Goal: Task Accomplishment & Management: Manage account settings

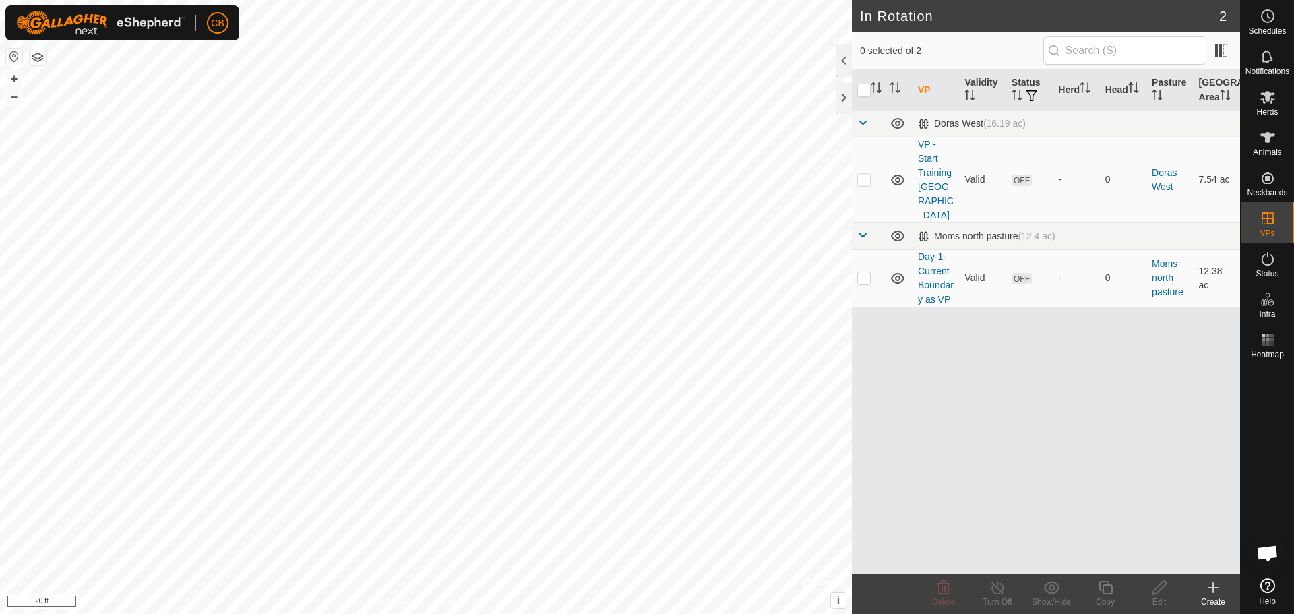
checkbox input "true"
click at [1160, 592] on icon at bounding box center [1159, 588] width 17 height 16
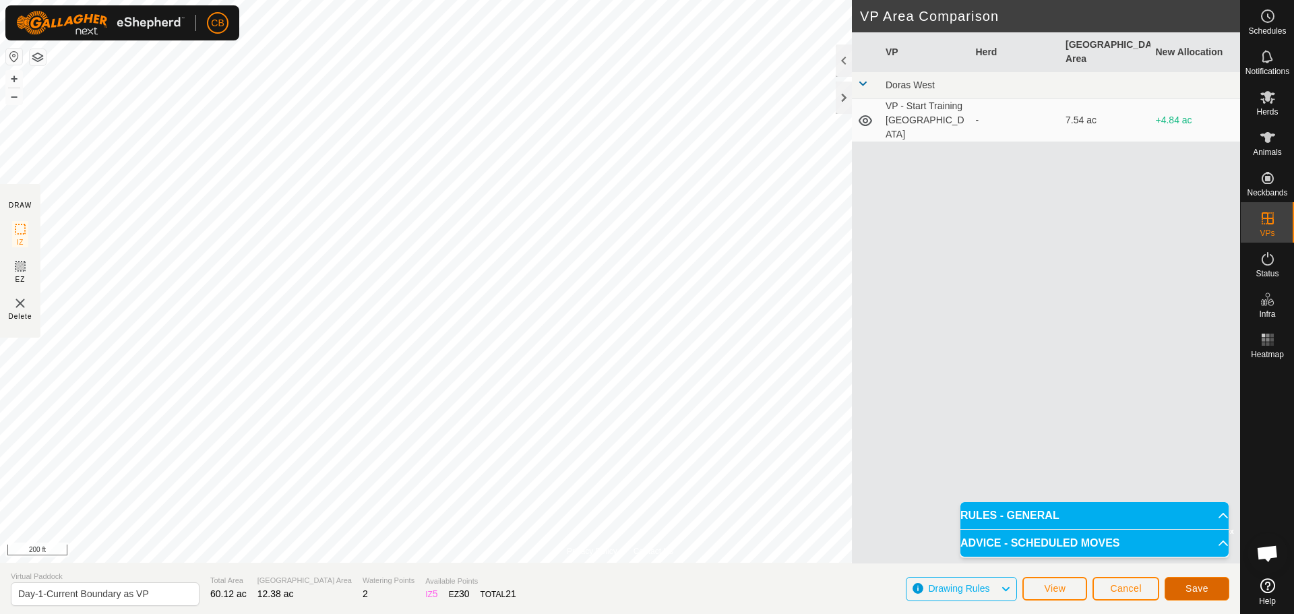
click at [1184, 586] on button "Save" at bounding box center [1197, 589] width 65 height 24
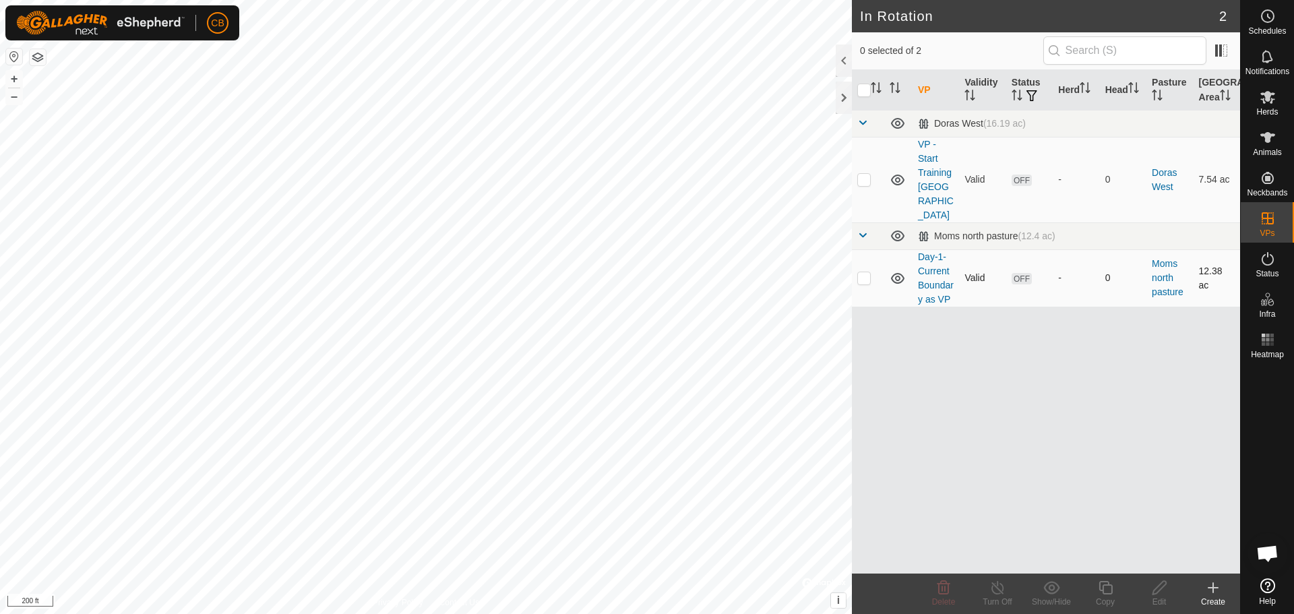
checkbox input "true"
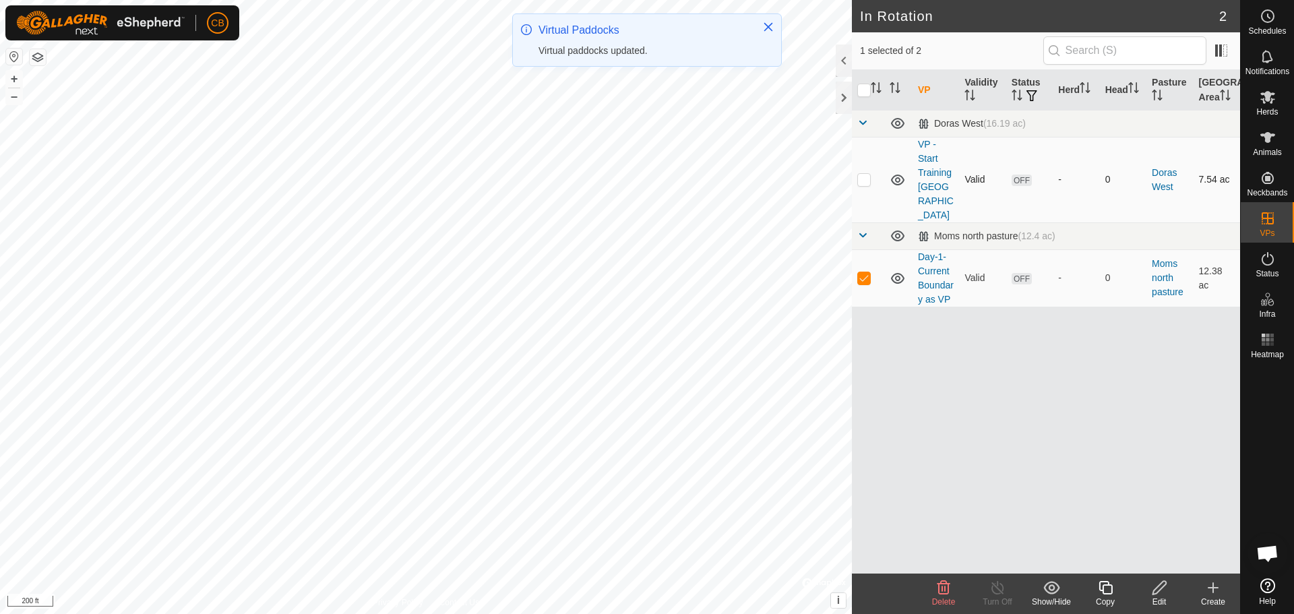
click at [899, 175] on icon at bounding box center [897, 180] width 13 height 11
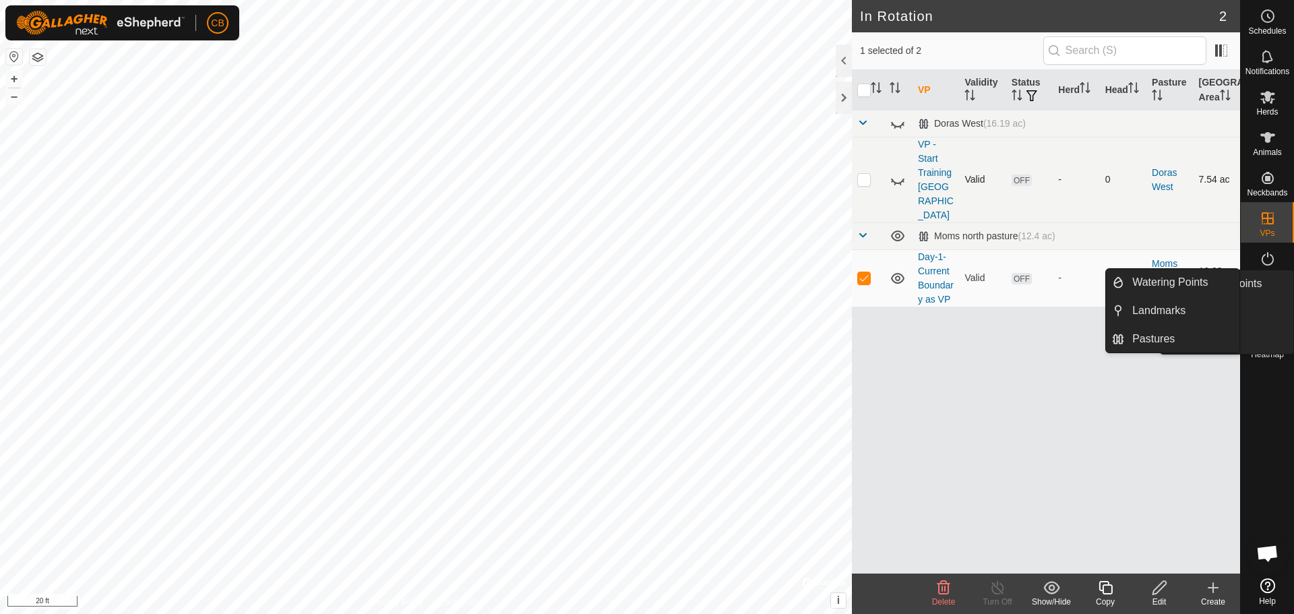
click at [1270, 302] on icon at bounding box center [1268, 299] width 16 height 16
click at [1154, 339] on link "Pastures" at bounding box center [1181, 339] width 115 height 27
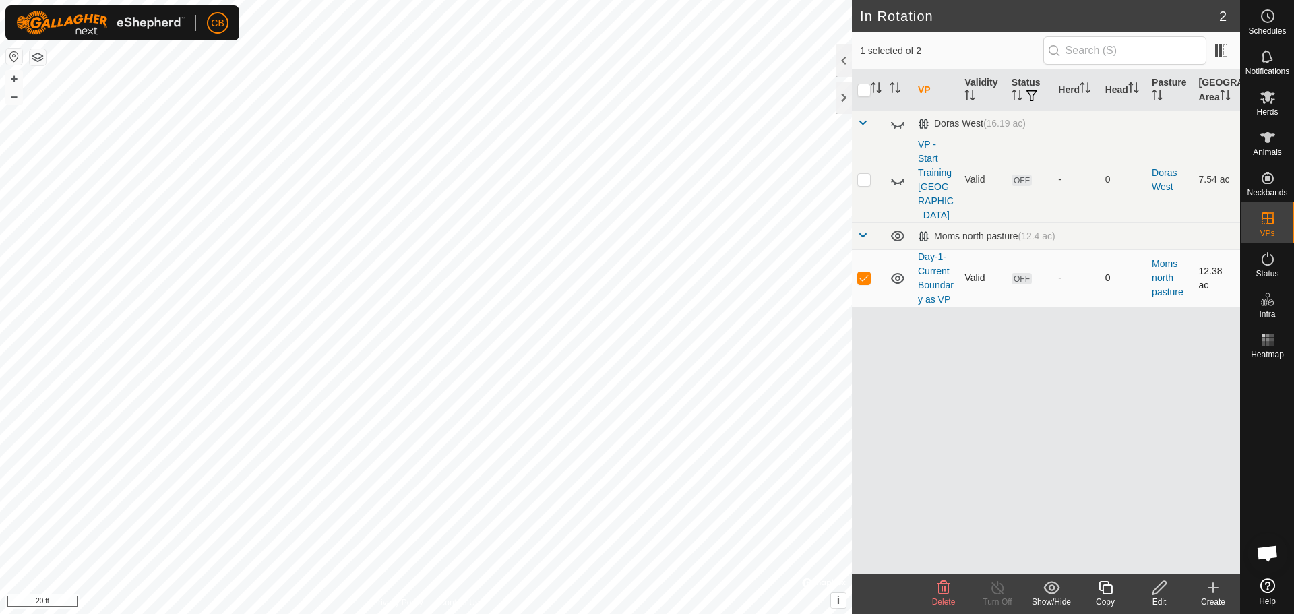
click at [896, 273] on icon at bounding box center [897, 278] width 13 height 11
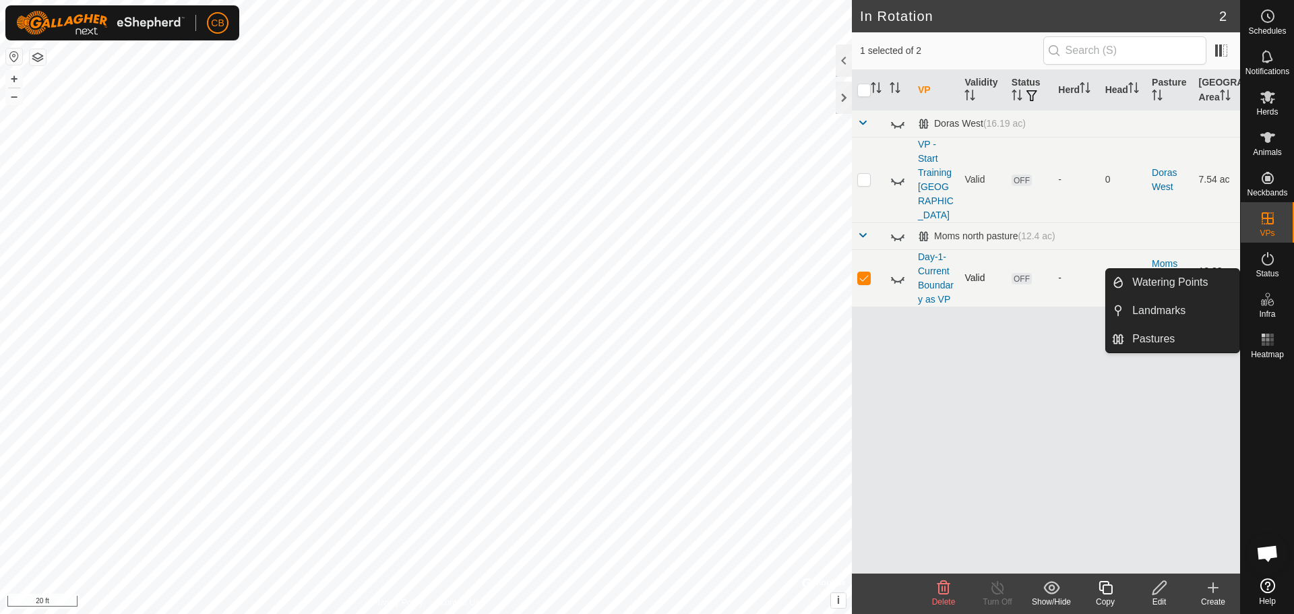
click at [1272, 294] on icon at bounding box center [1268, 299] width 16 height 16
click at [1150, 340] on link "Pastures" at bounding box center [1181, 339] width 115 height 27
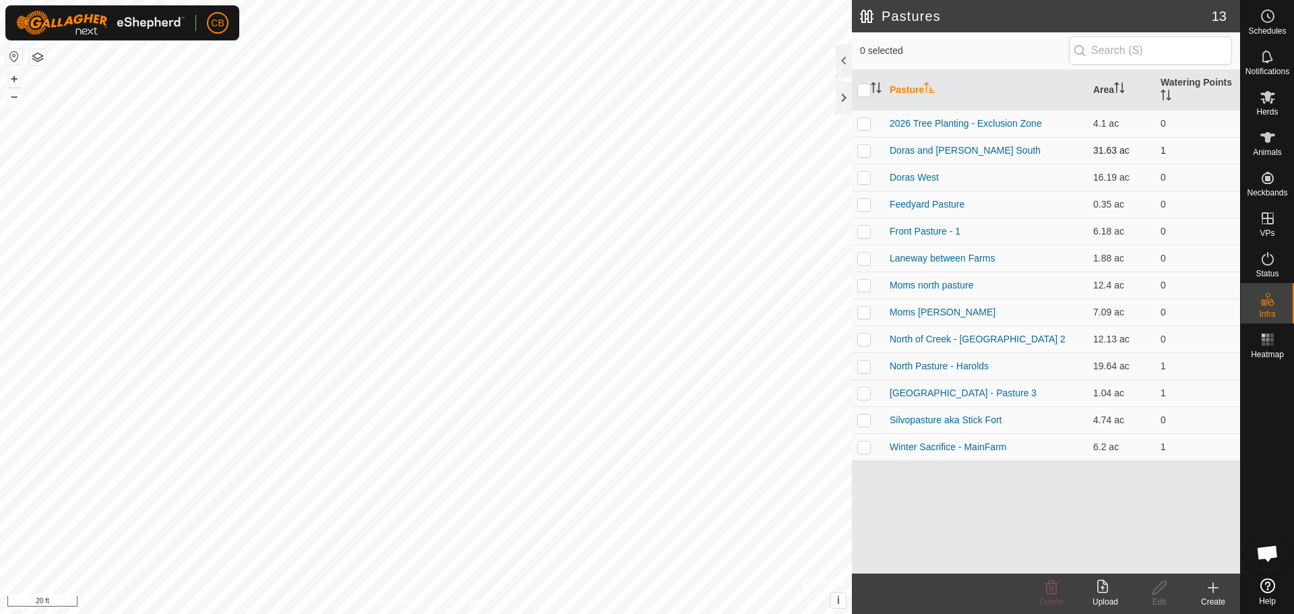
click at [860, 152] on p-checkbox at bounding box center [863, 150] width 13 height 11
checkbox input "true"
click at [1167, 592] on icon at bounding box center [1159, 588] width 17 height 16
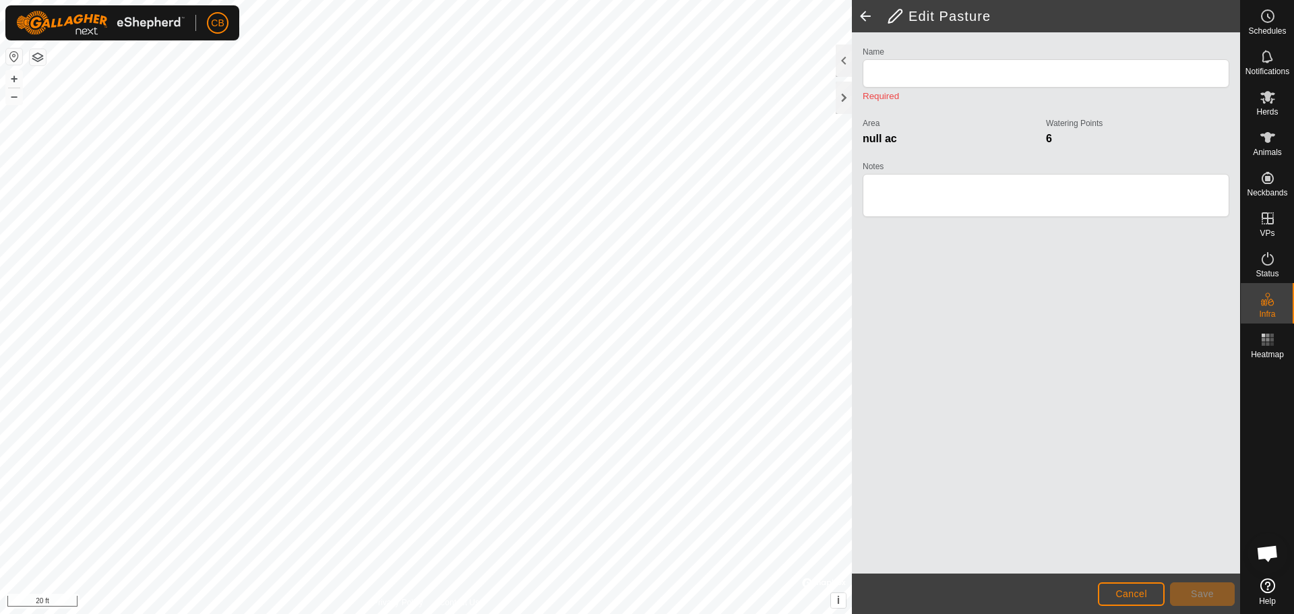
type input "Doras and [PERSON_NAME] South"
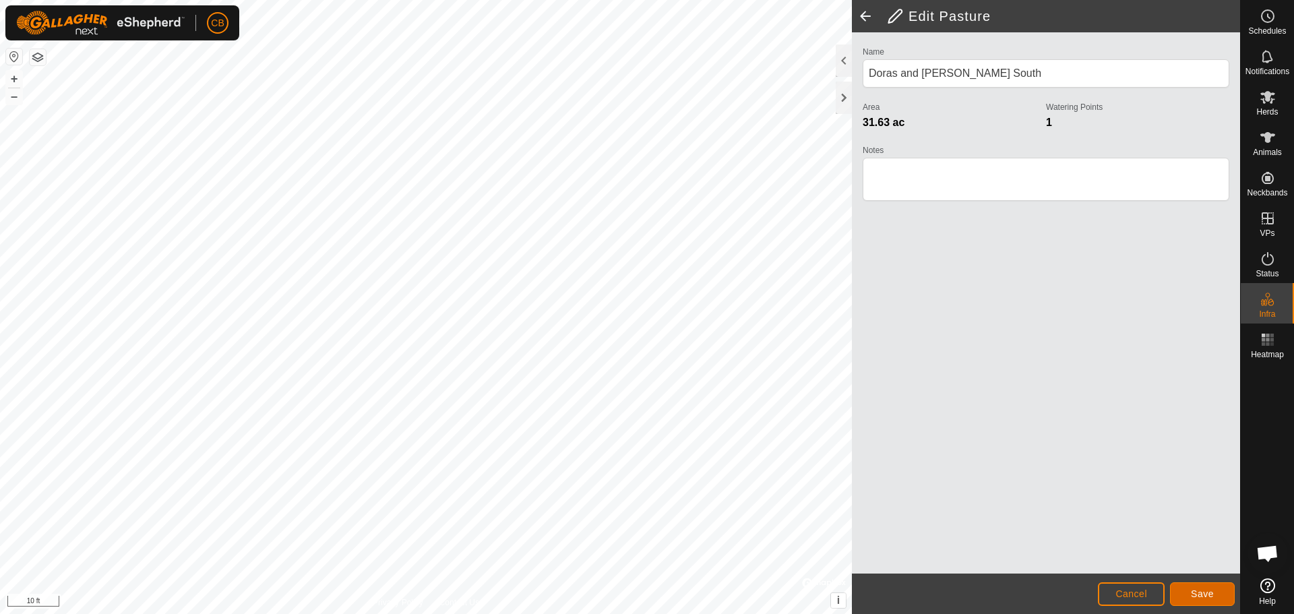
click at [1211, 594] on span "Save" at bounding box center [1202, 593] width 23 height 11
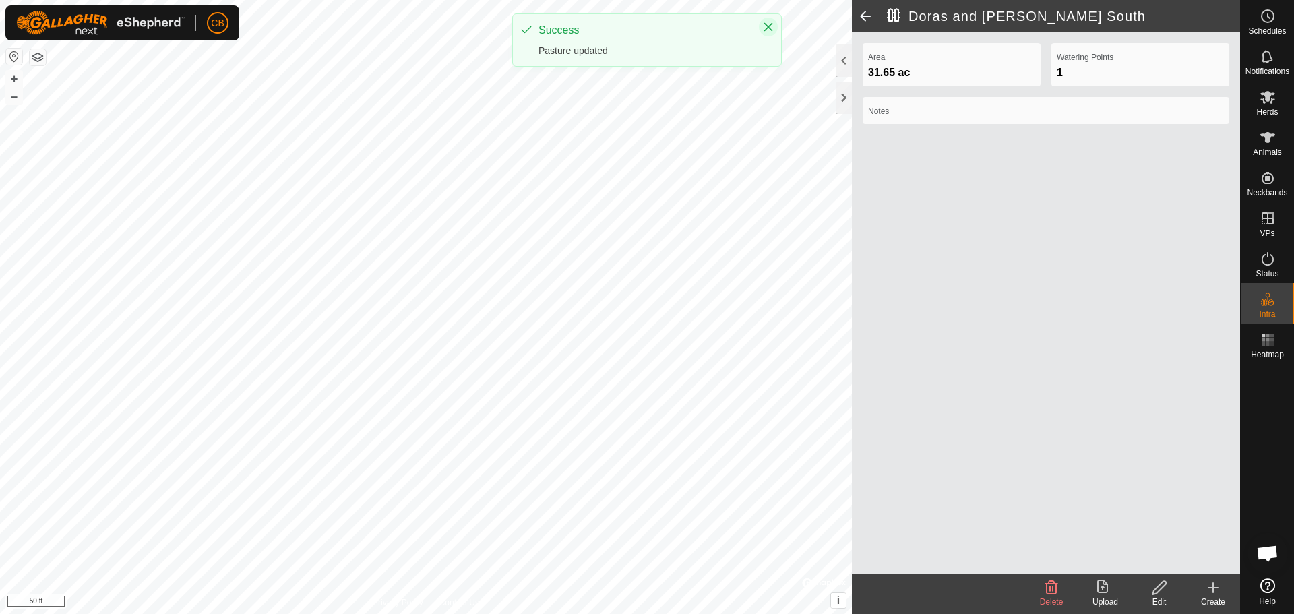
click at [768, 26] on icon "Close" at bounding box center [768, 27] width 9 height 9
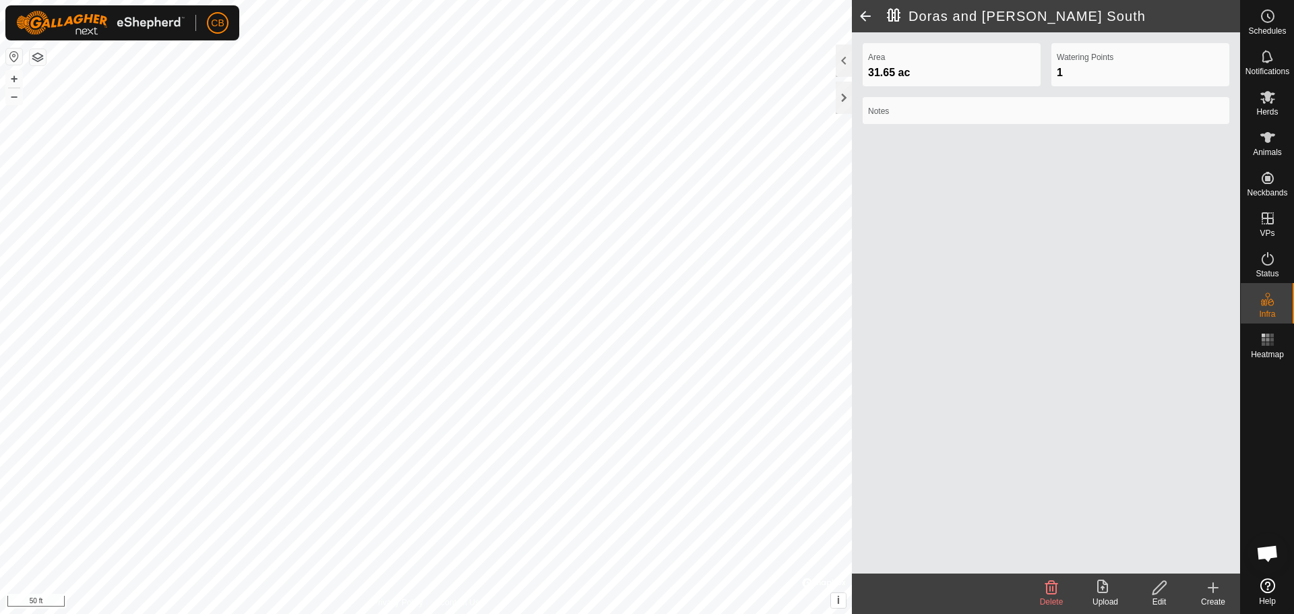
click at [842, 59] on div at bounding box center [844, 60] width 16 height 32
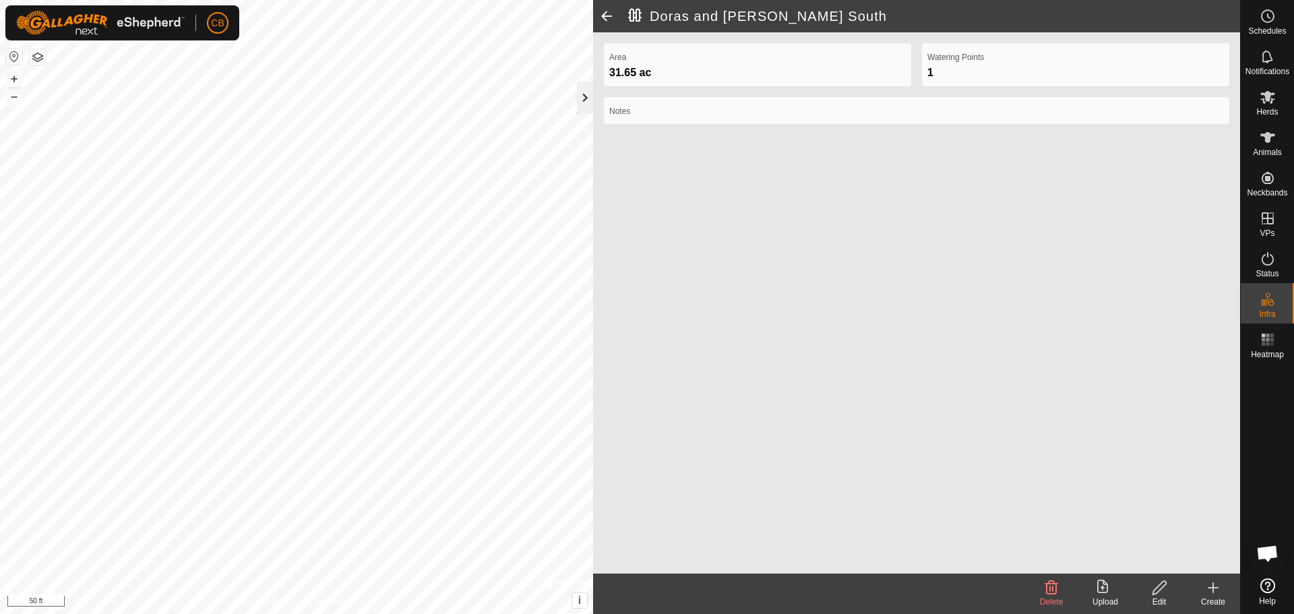
click at [582, 99] on div at bounding box center [585, 98] width 16 height 32
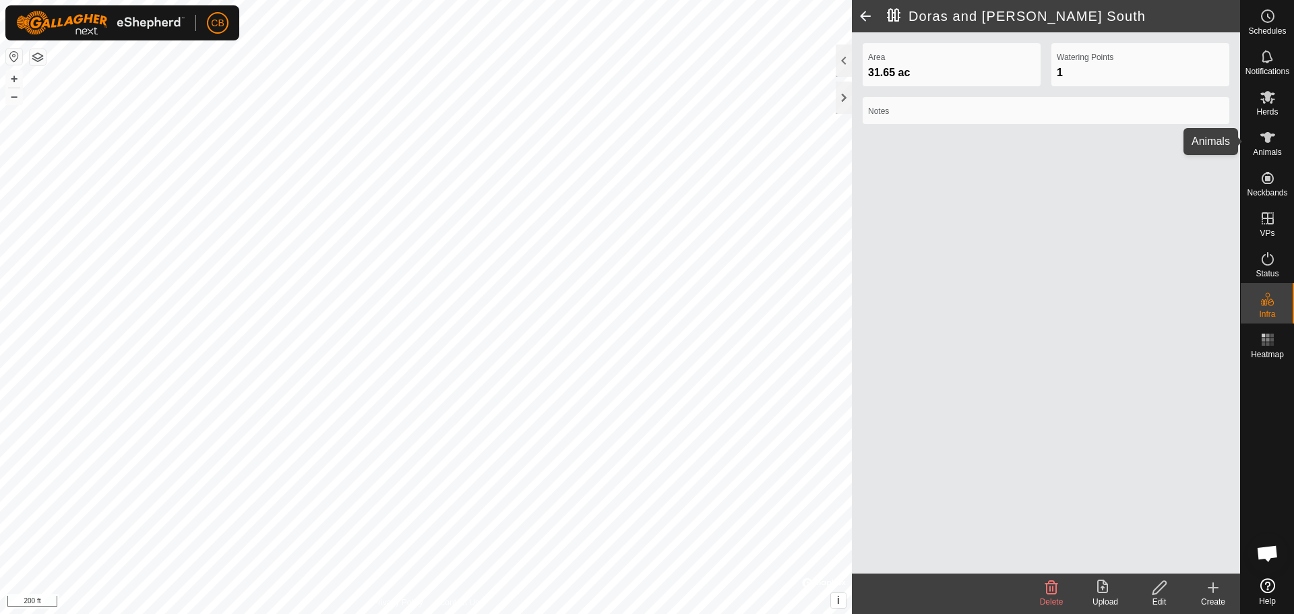
click at [1262, 135] on icon at bounding box center [1267, 137] width 15 height 11
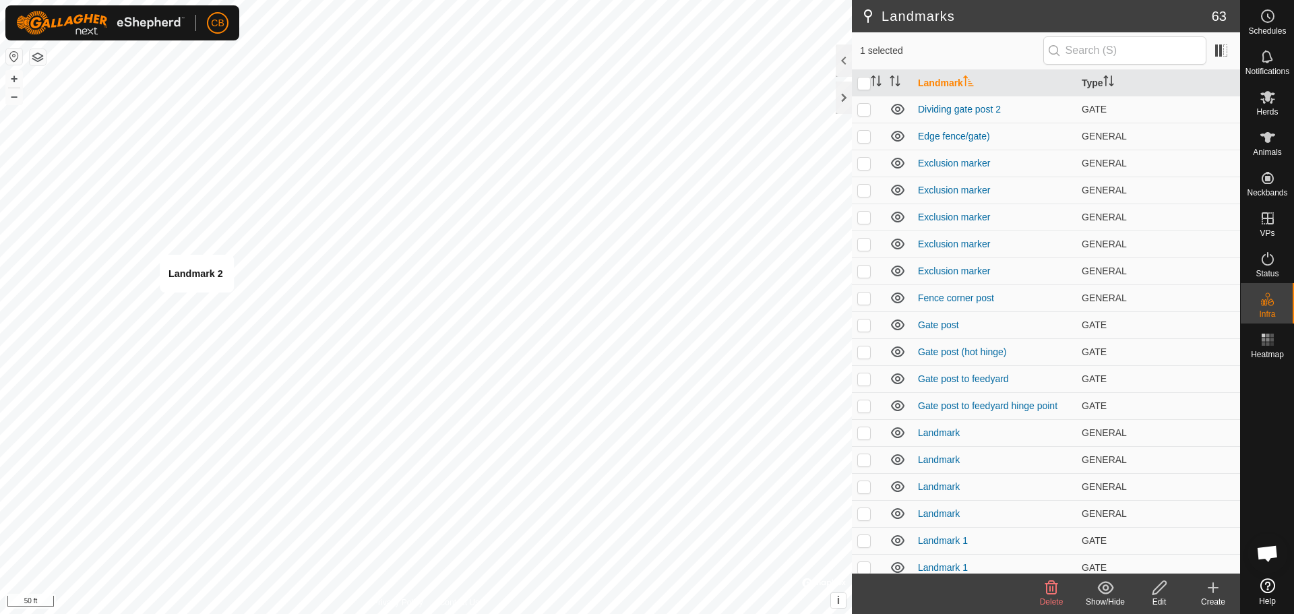
checkbox input "false"
checkbox input "true"
checkbox input "false"
click at [196, 305] on div "Landmark 2 + – ⇧ i © Mapbox , © OpenStreetMap , Improve this map 50 ft" at bounding box center [426, 307] width 852 height 614
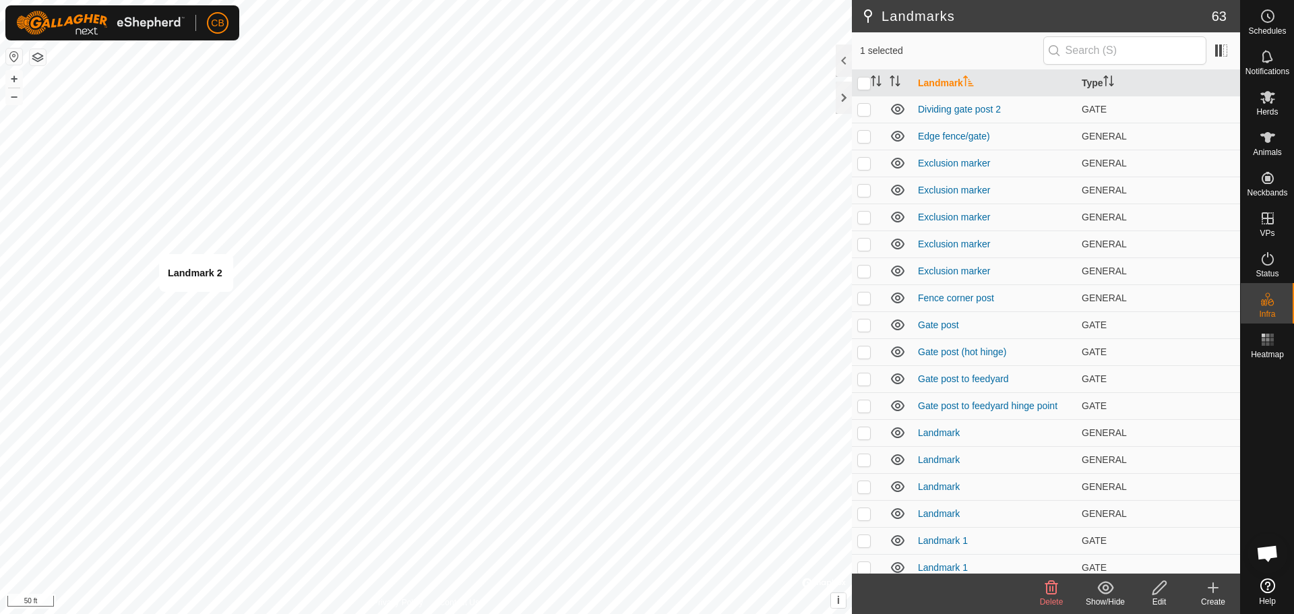
checkbox input "false"
checkbox input "true"
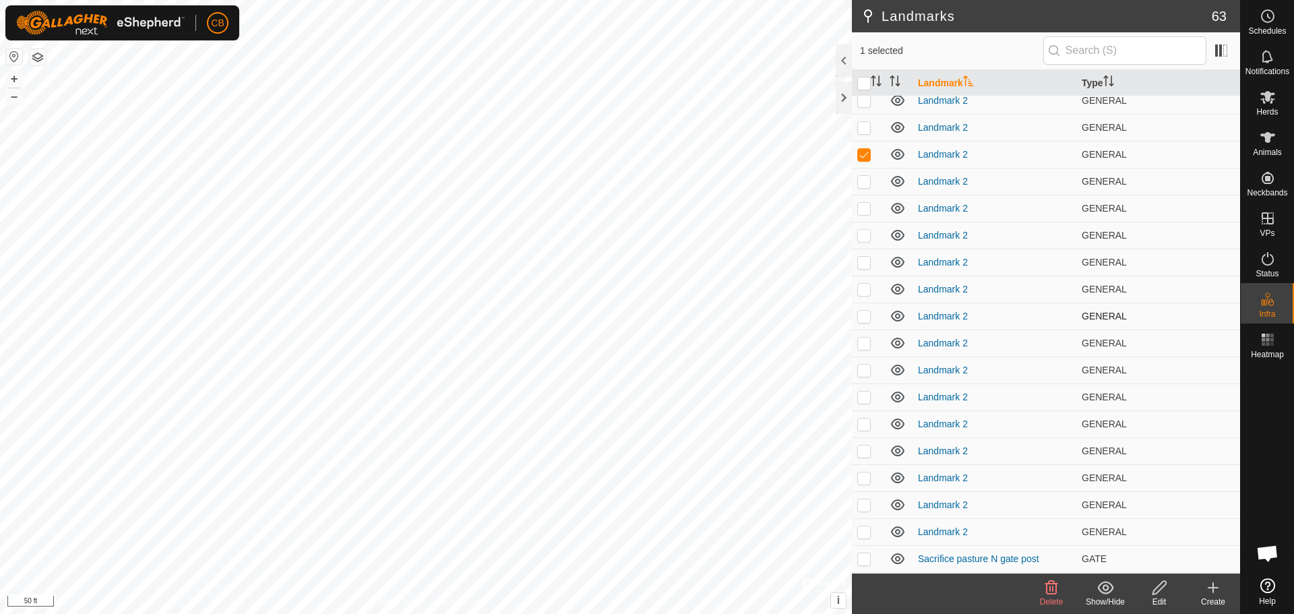
scroll to position [1086, 0]
click at [863, 181] on p-checkbox at bounding box center [863, 182] width 13 height 11
checkbox input "true"
click at [865, 209] on p-checkbox at bounding box center [863, 209] width 13 height 11
checkbox input "true"
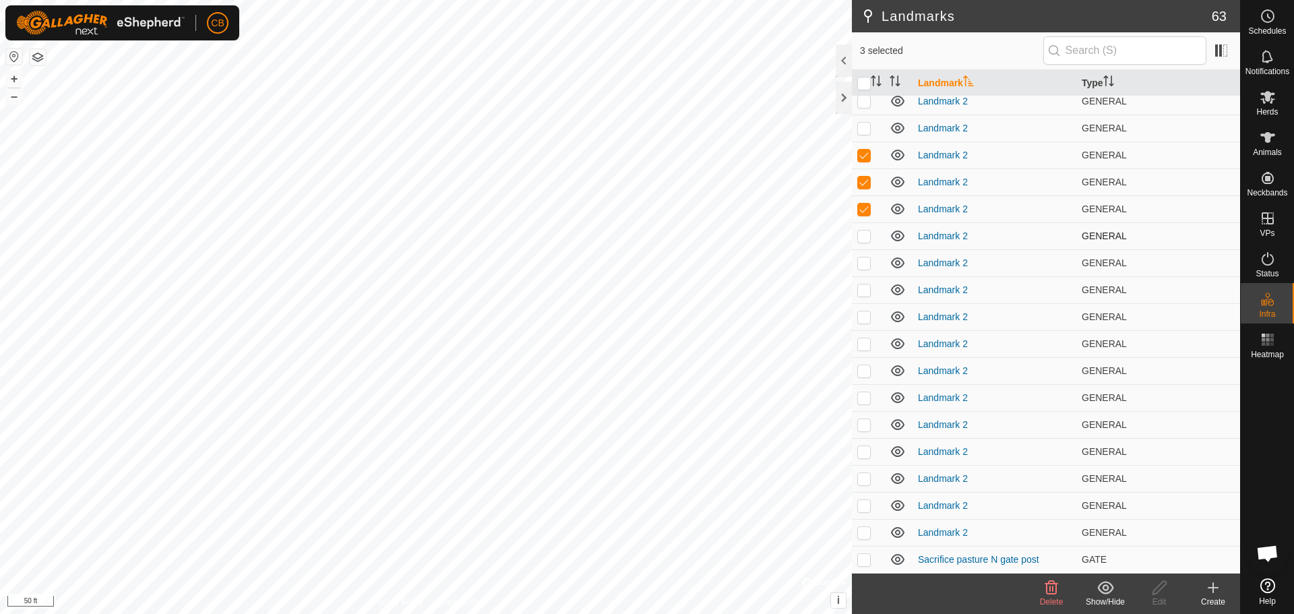
click at [865, 236] on p-checkbox at bounding box center [863, 236] width 13 height 11
checkbox input "true"
click at [863, 260] on p-checkbox at bounding box center [863, 262] width 13 height 11
checkbox input "true"
click at [863, 288] on p-checkbox at bounding box center [863, 289] width 13 height 11
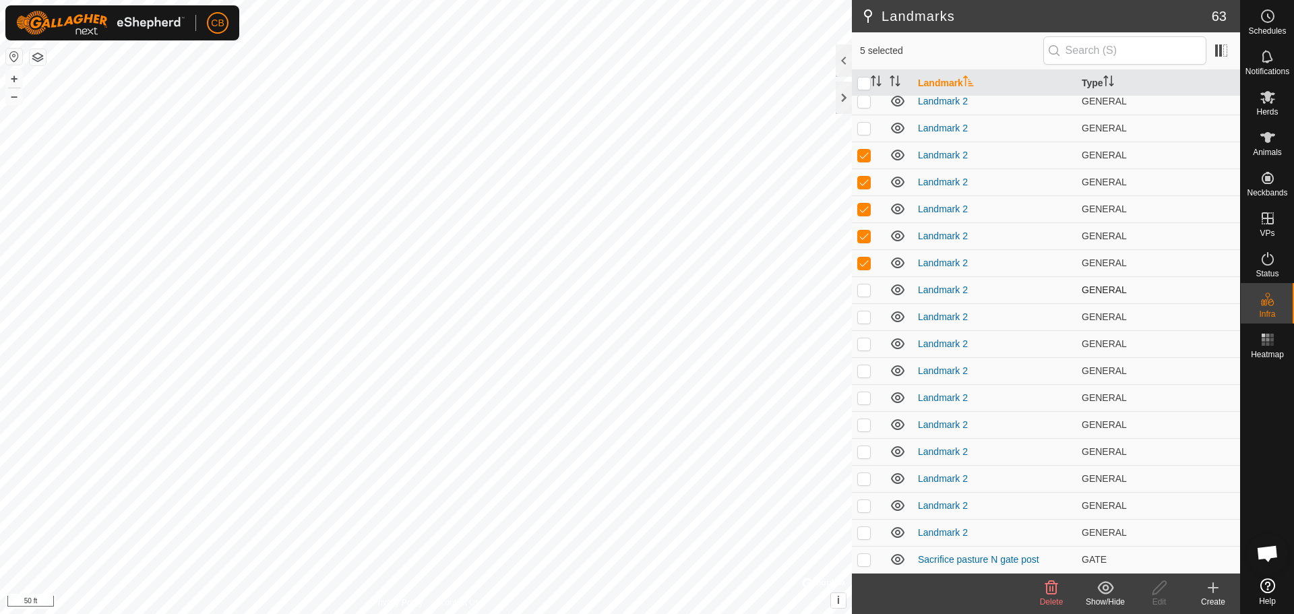
checkbox input "true"
click at [865, 321] on p-checkbox at bounding box center [863, 316] width 13 height 11
checkbox input "true"
click at [866, 346] on p-checkbox at bounding box center [863, 343] width 13 height 11
checkbox input "true"
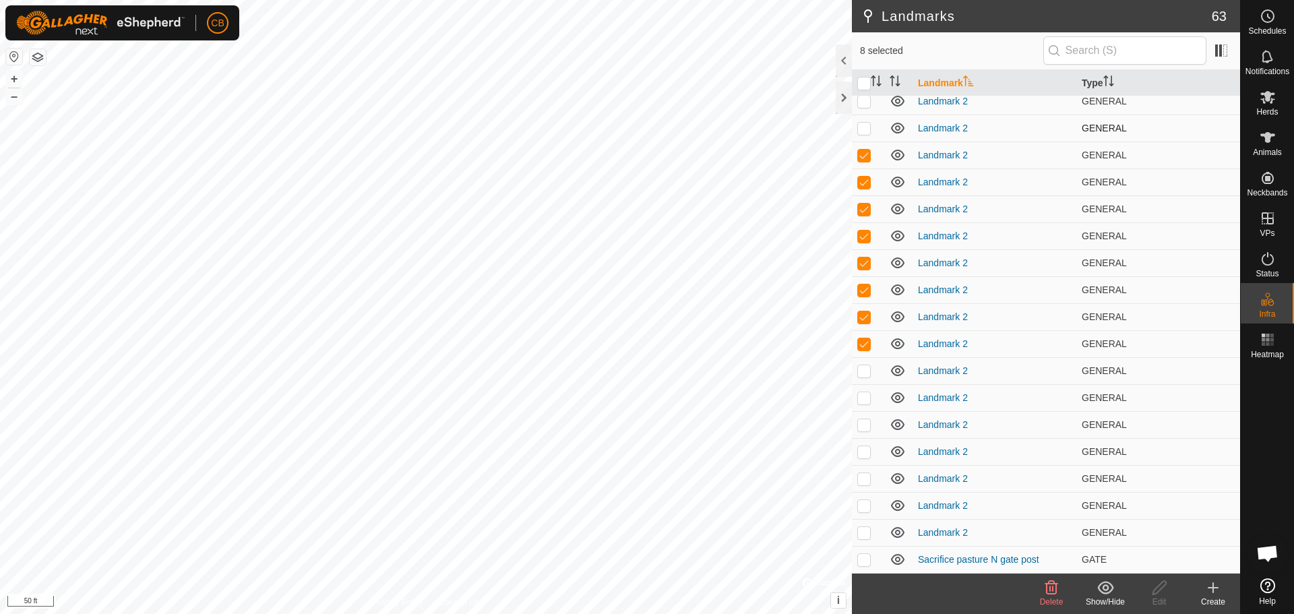
click at [863, 131] on p-checkbox at bounding box center [863, 128] width 13 height 11
click at [865, 128] on p-checkbox at bounding box center [863, 128] width 13 height 11
checkbox input "false"
click at [866, 87] on input "checkbox" at bounding box center [863, 83] width 13 height 13
checkbox input "true"
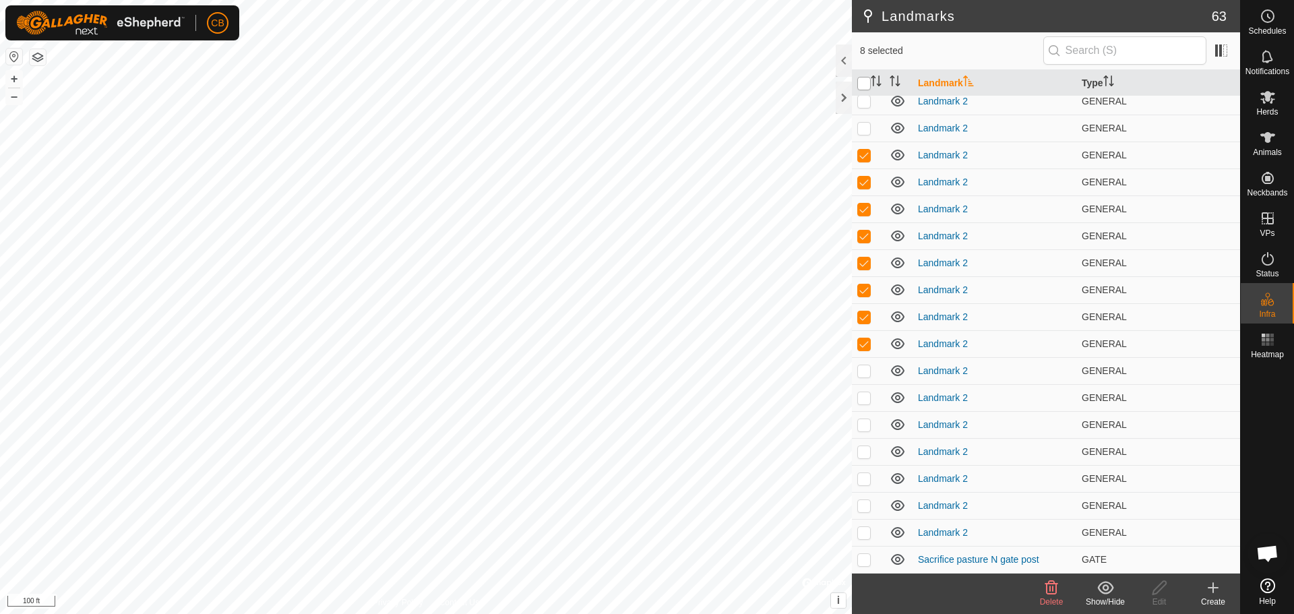
checkbox input "true"
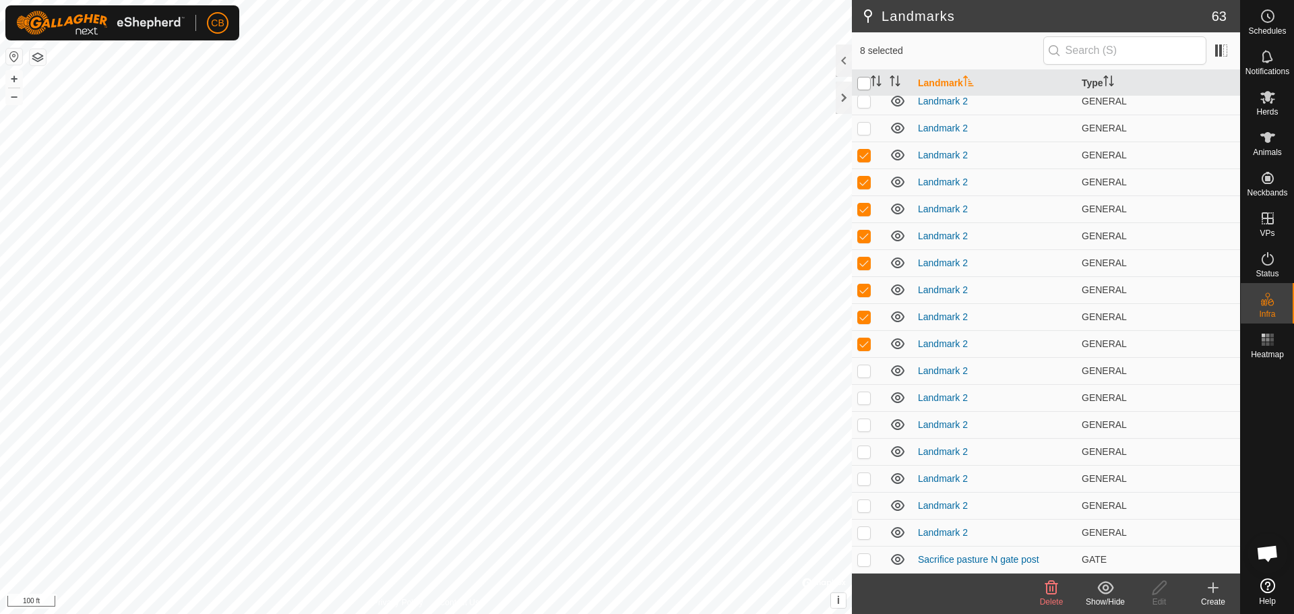
checkbox input "true"
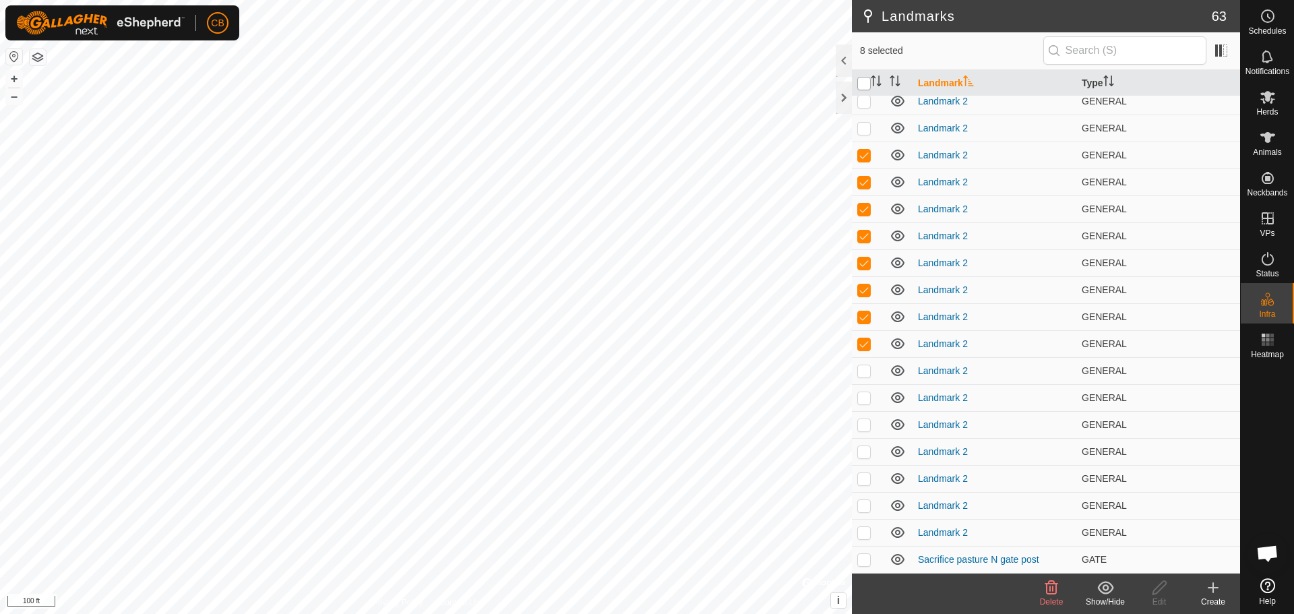
checkbox input "true"
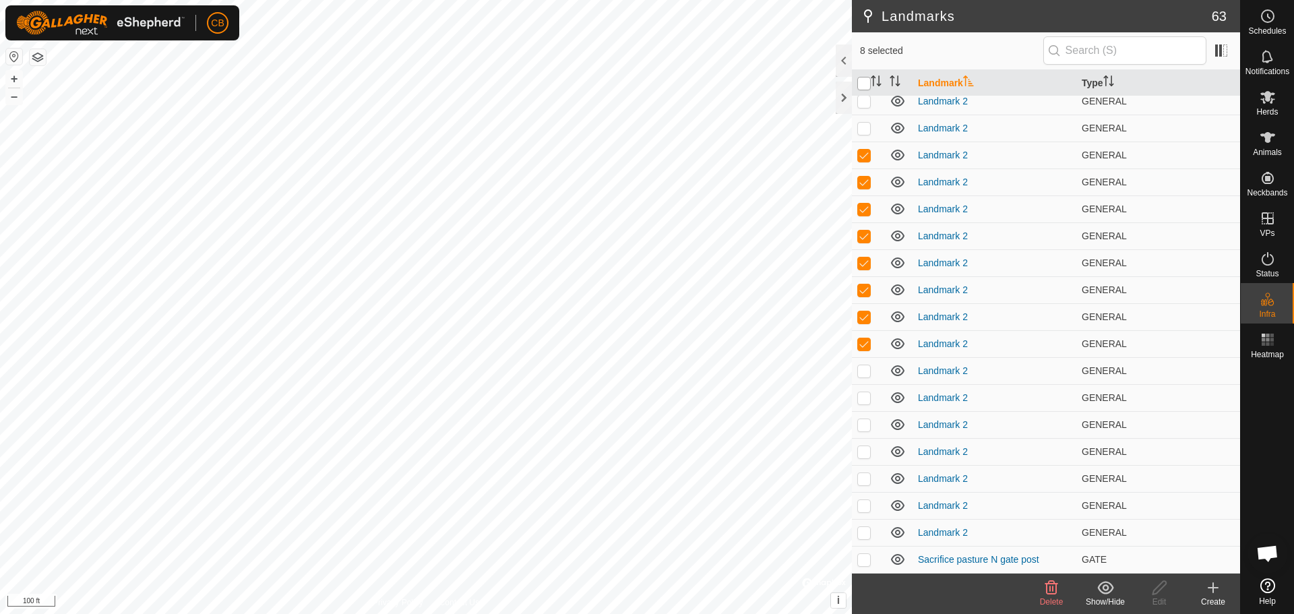
checkbox input "true"
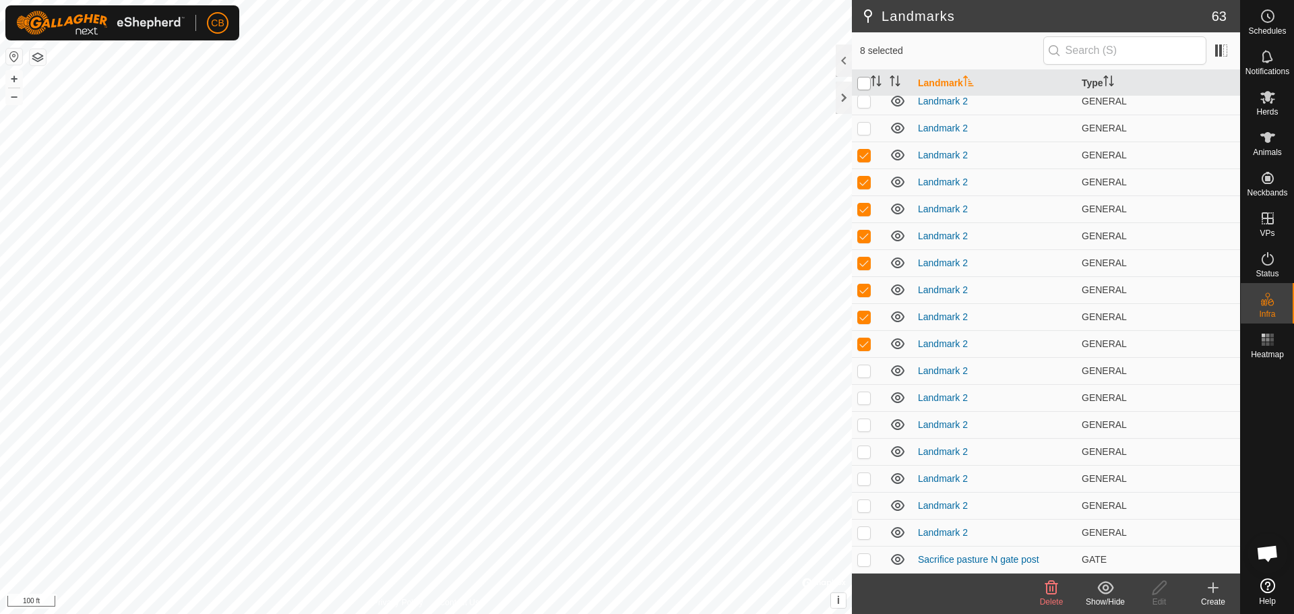
checkbox input "true"
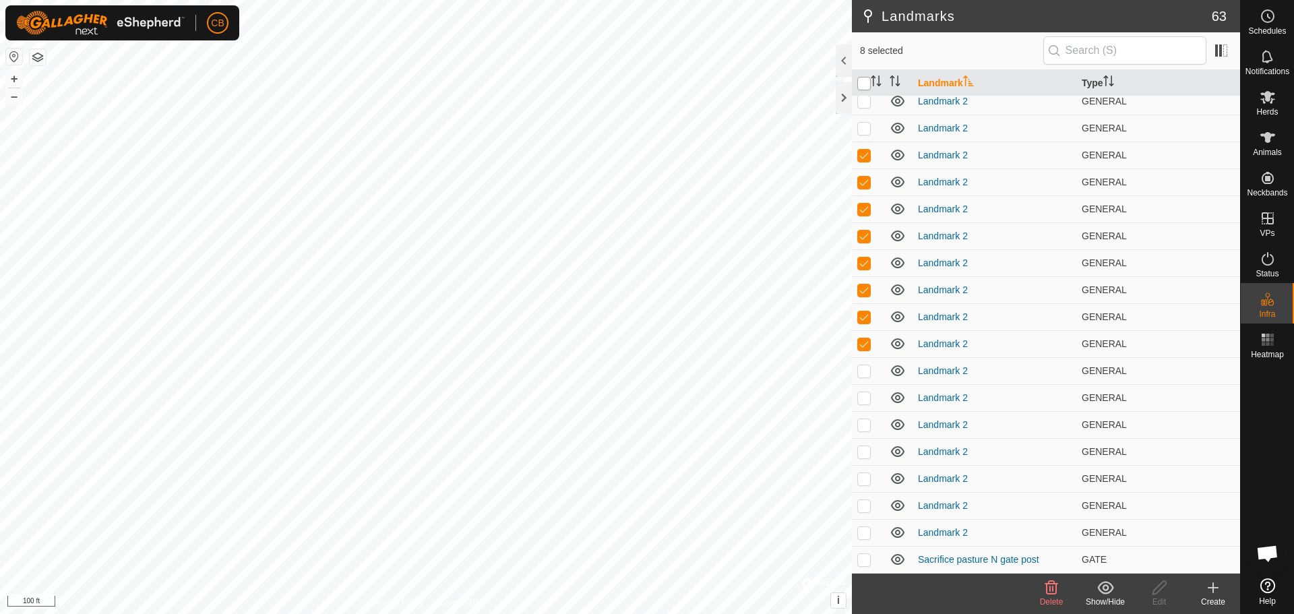
checkbox input "true"
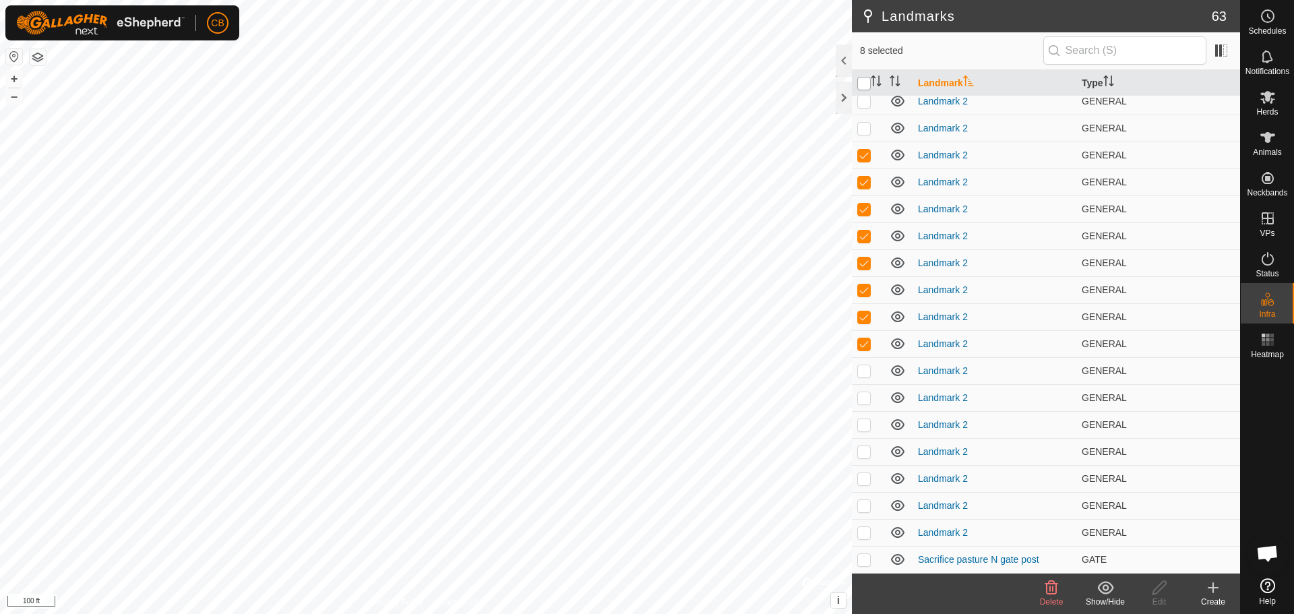
checkbox input "true"
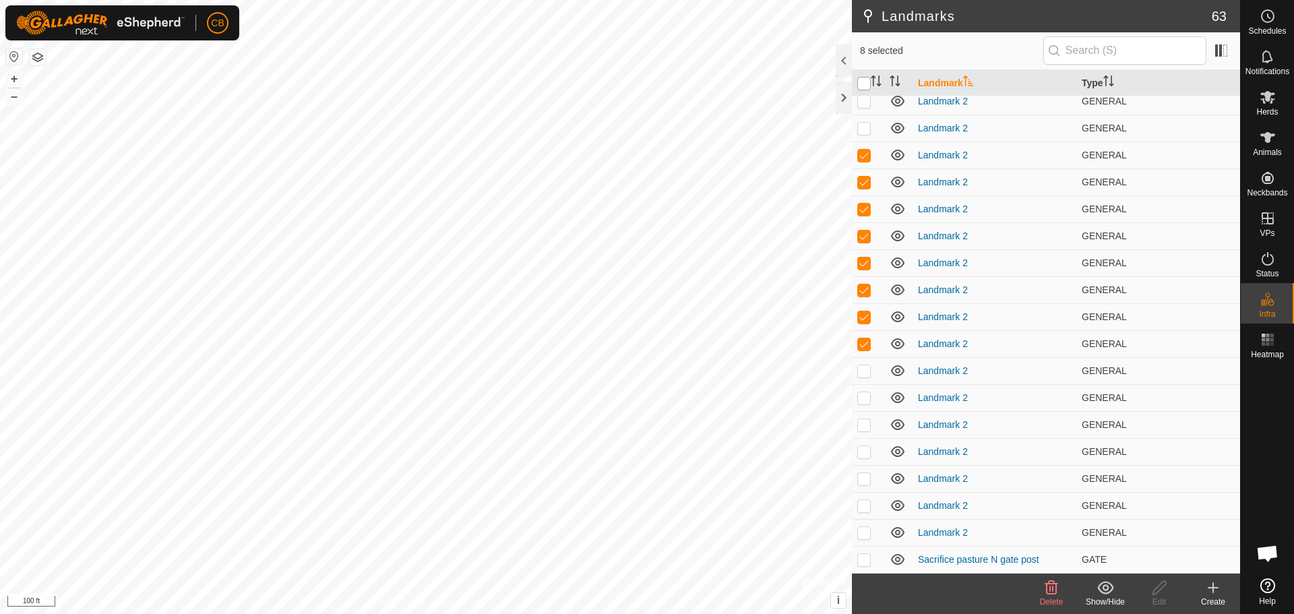
checkbox input "true"
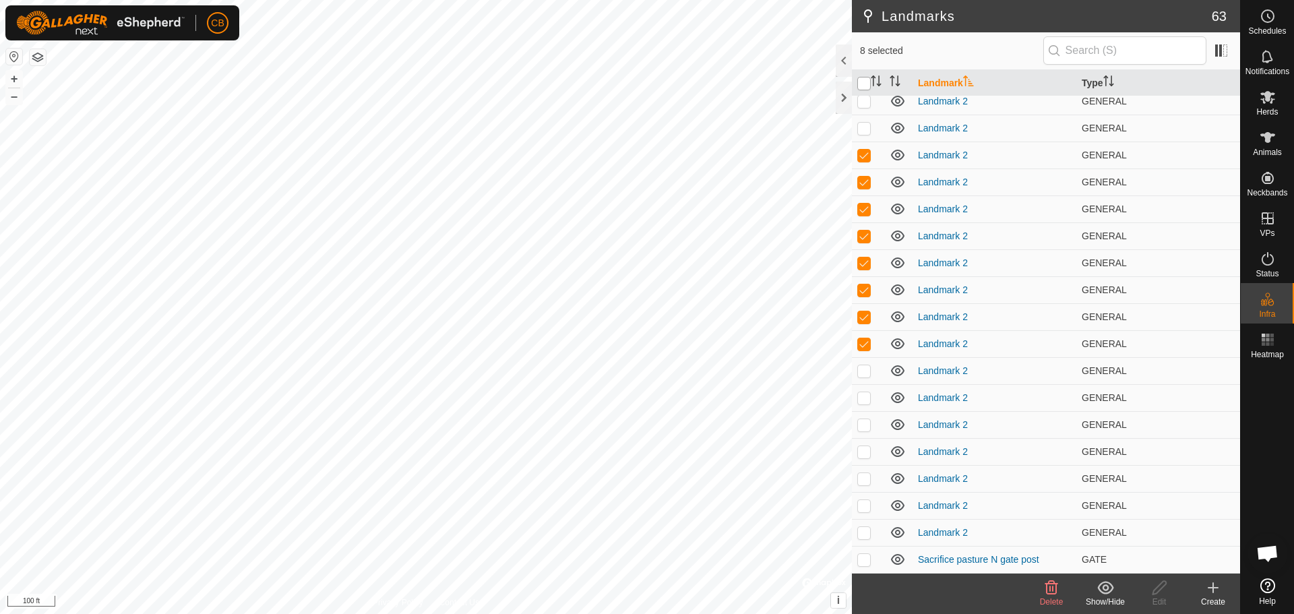
checkbox input "true"
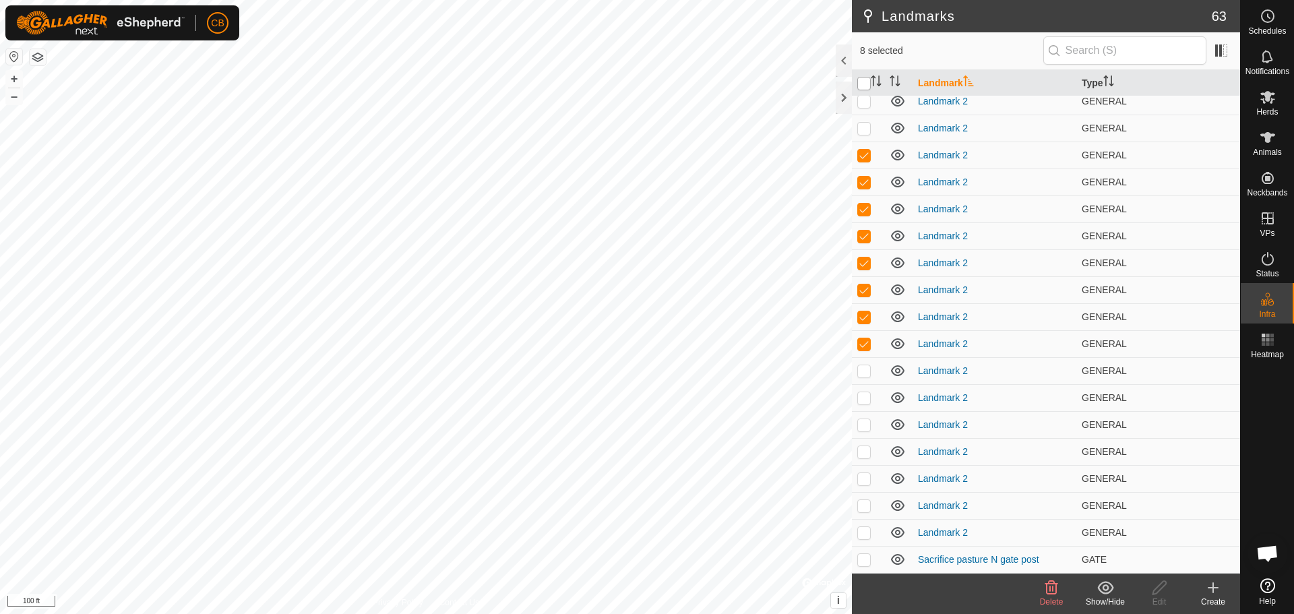
checkbox input "true"
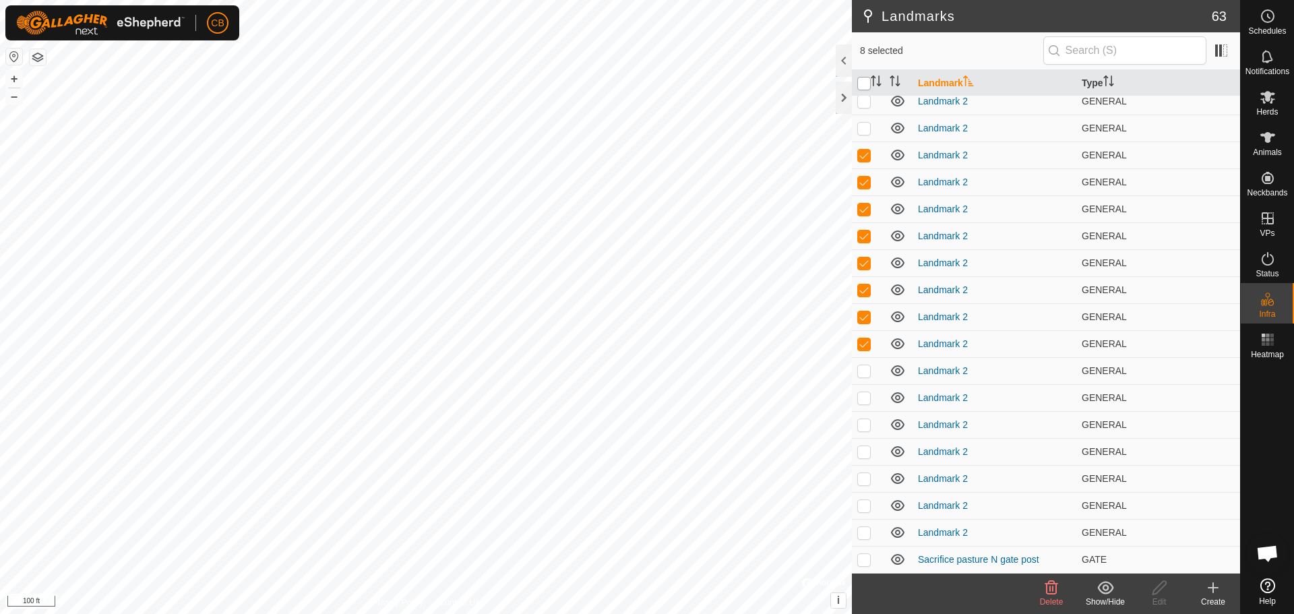
checkbox input "true"
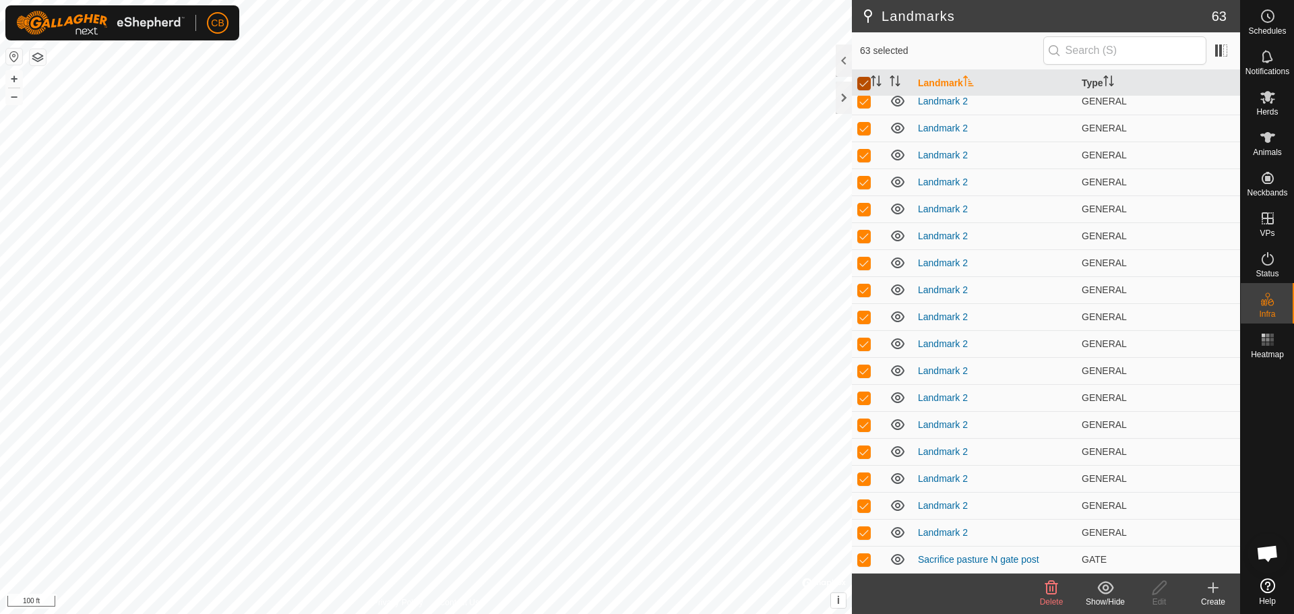
click at [866, 86] on input "checkbox" at bounding box center [863, 83] width 13 height 13
checkbox input "false"
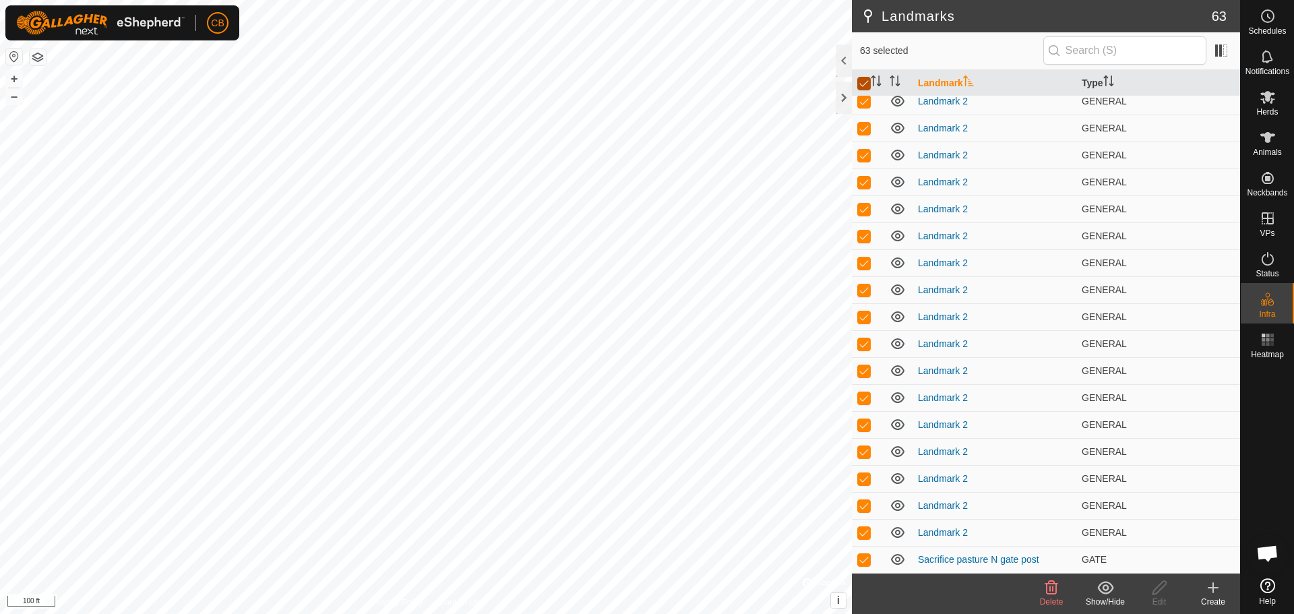
checkbox input "false"
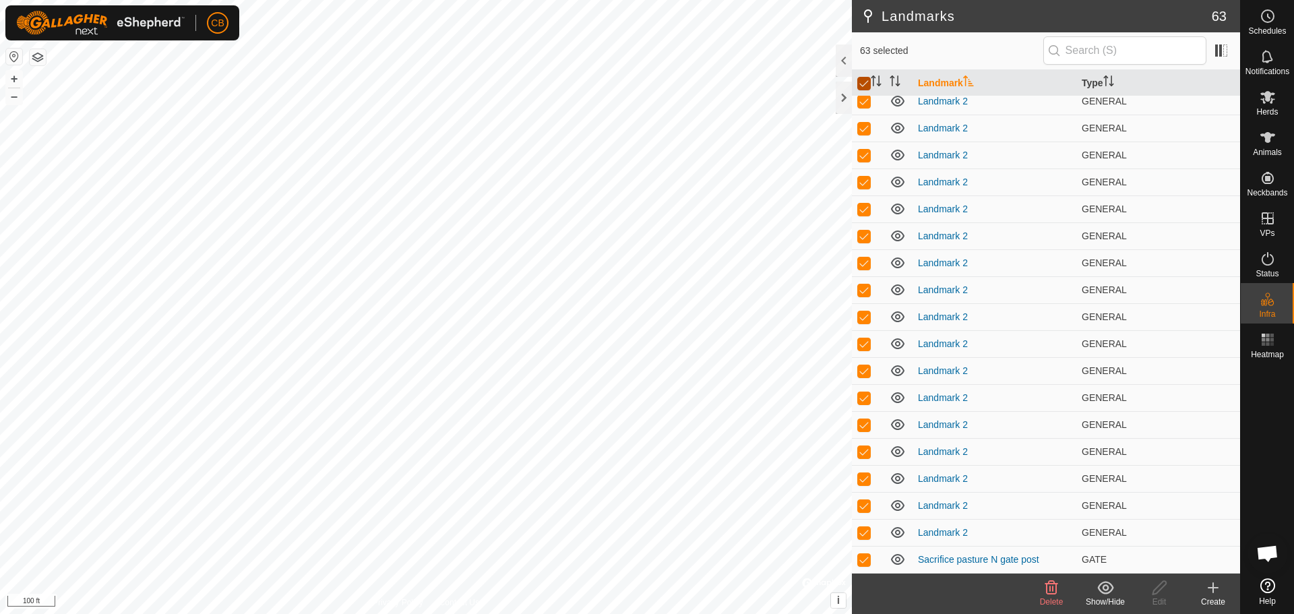
checkbox input "false"
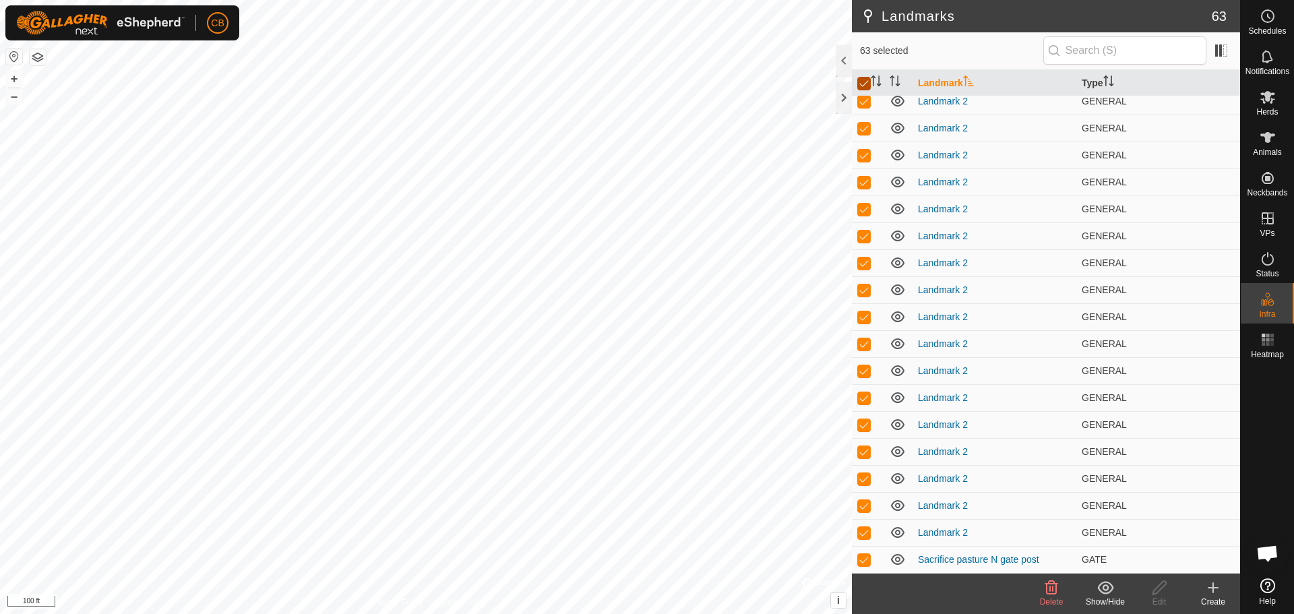
checkbox input "false"
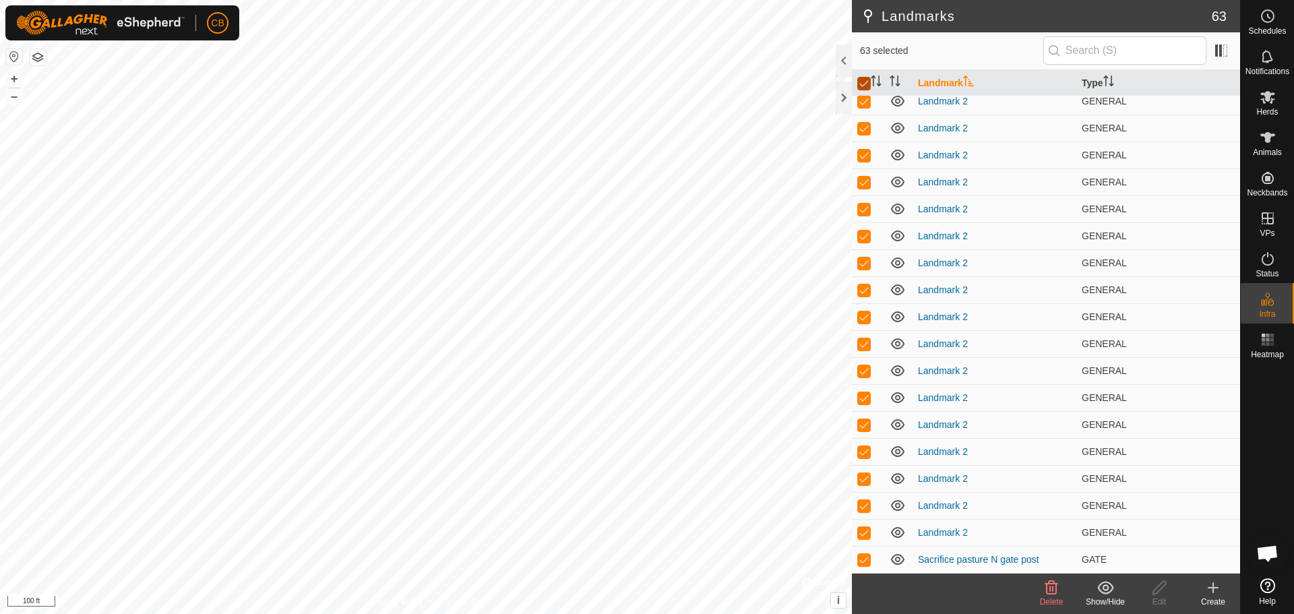
checkbox input "false"
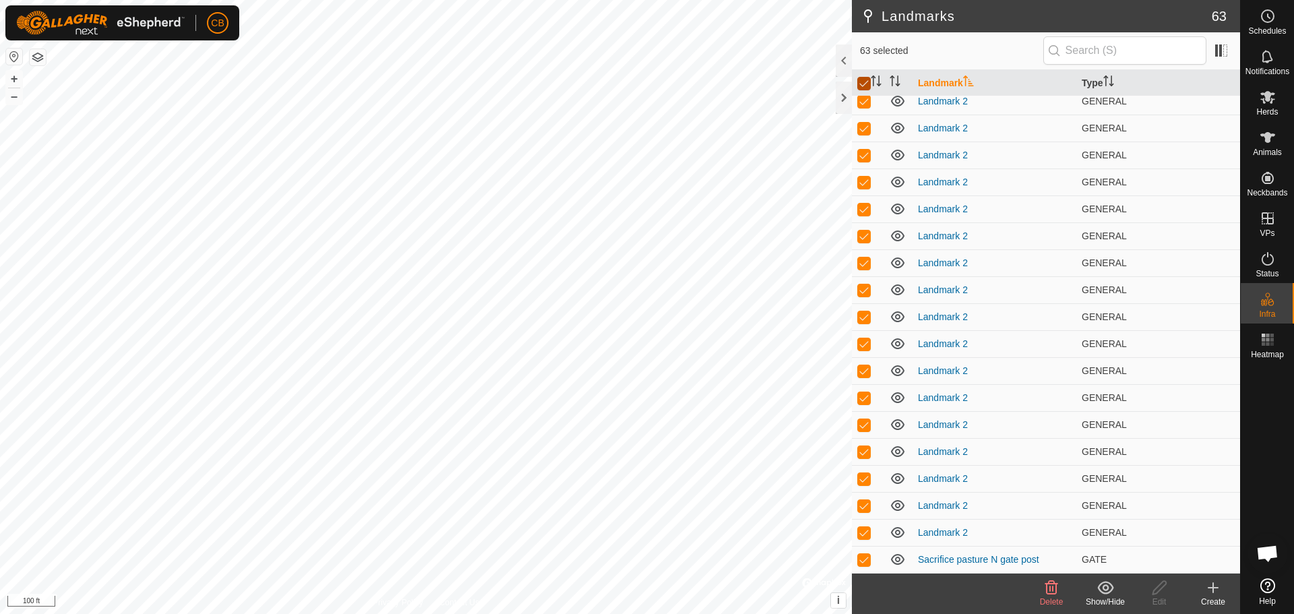
checkbox input "false"
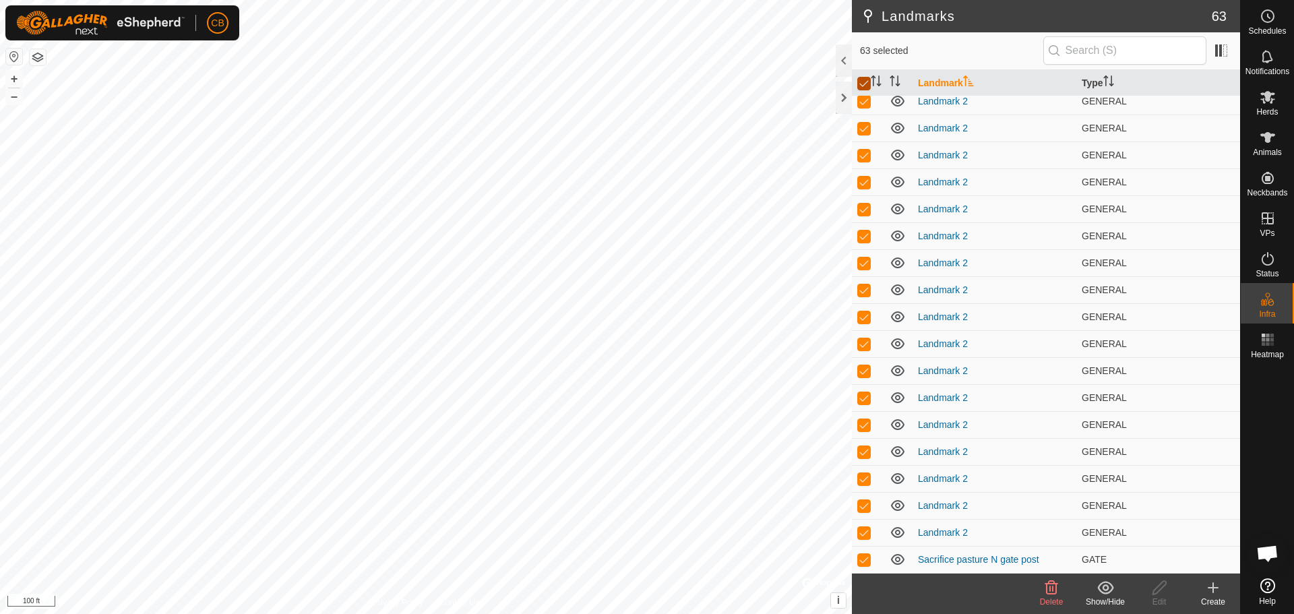
checkbox input "false"
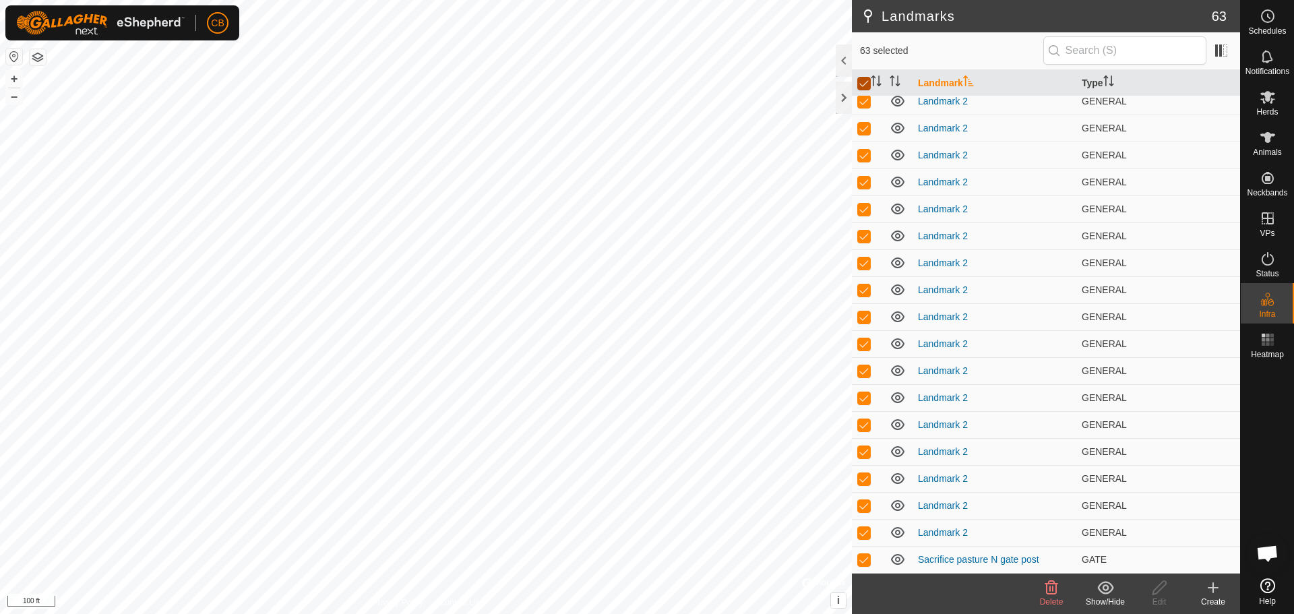
checkbox input "false"
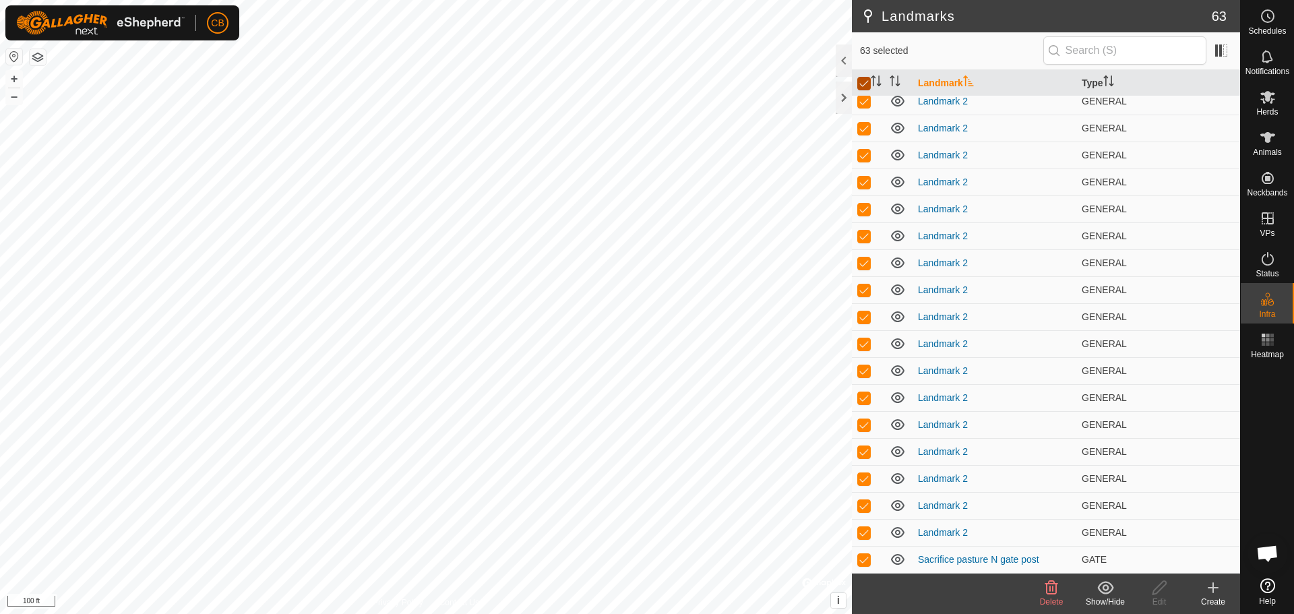
checkbox input "false"
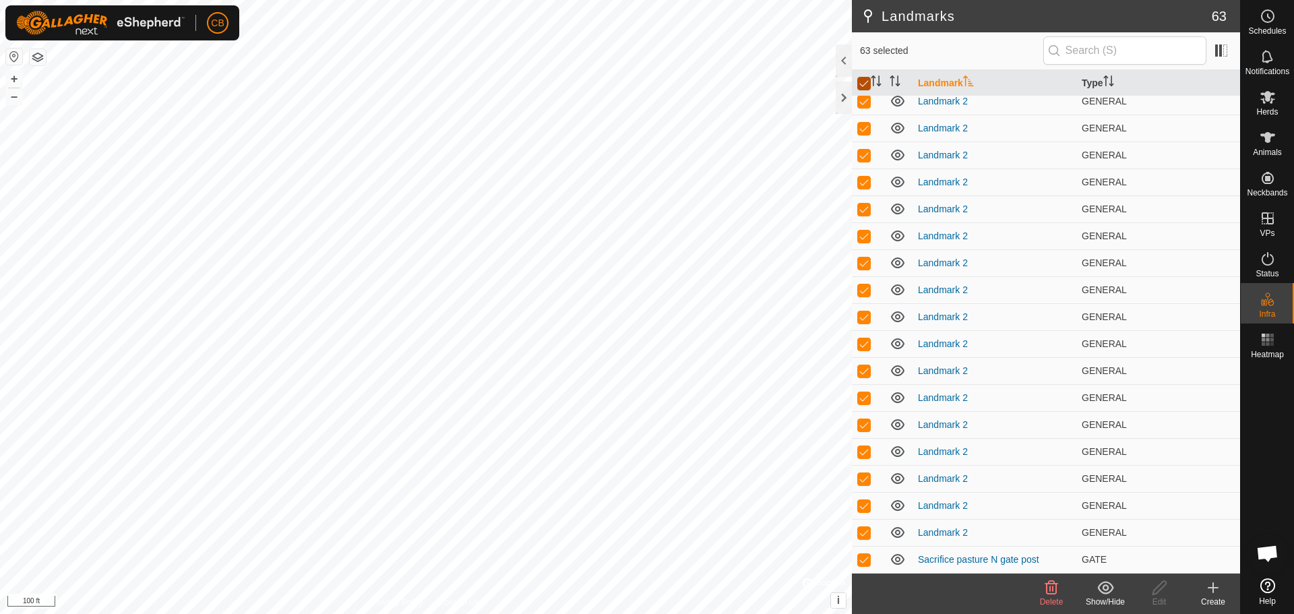
checkbox input "false"
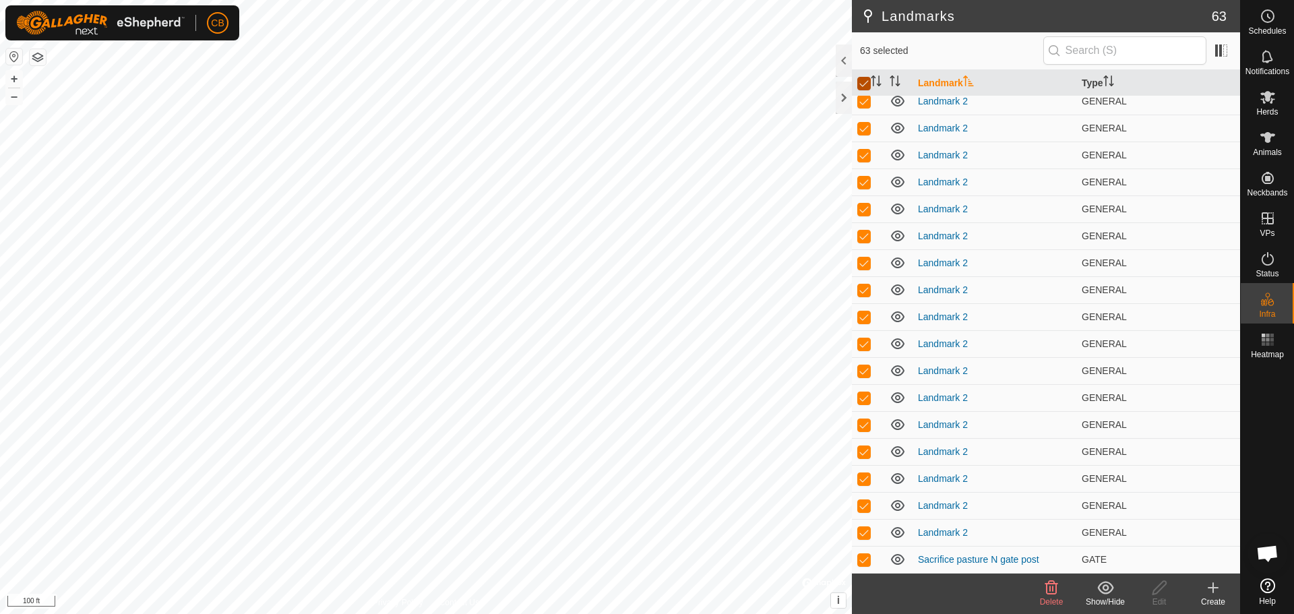
checkbox input "false"
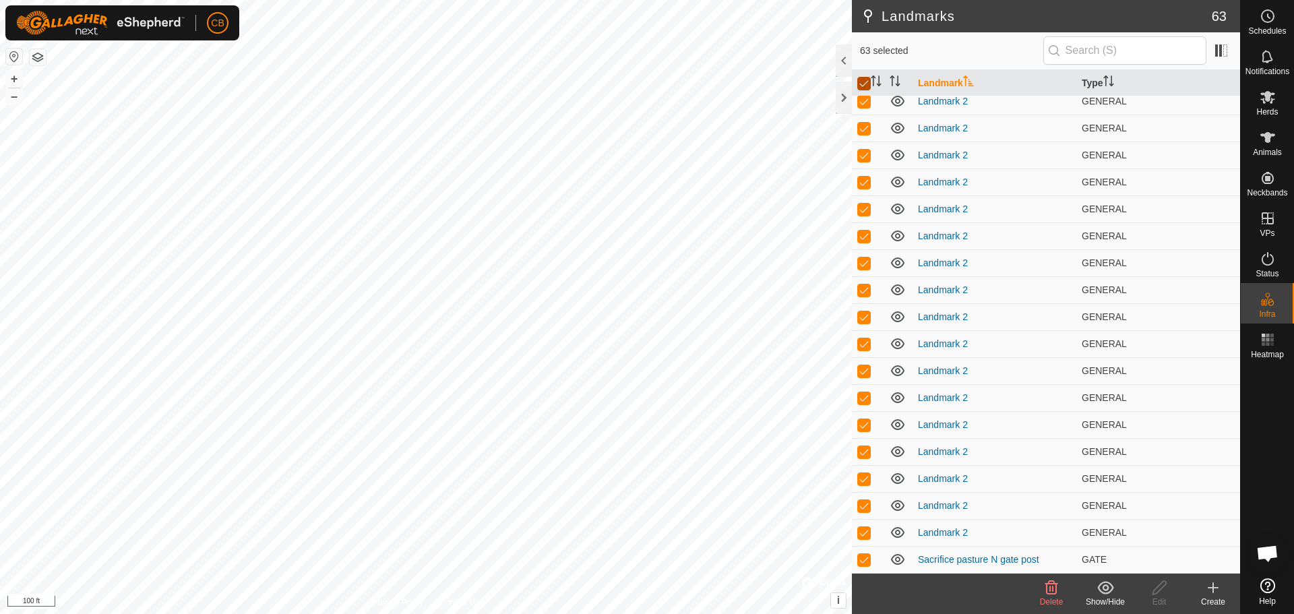
checkbox input "false"
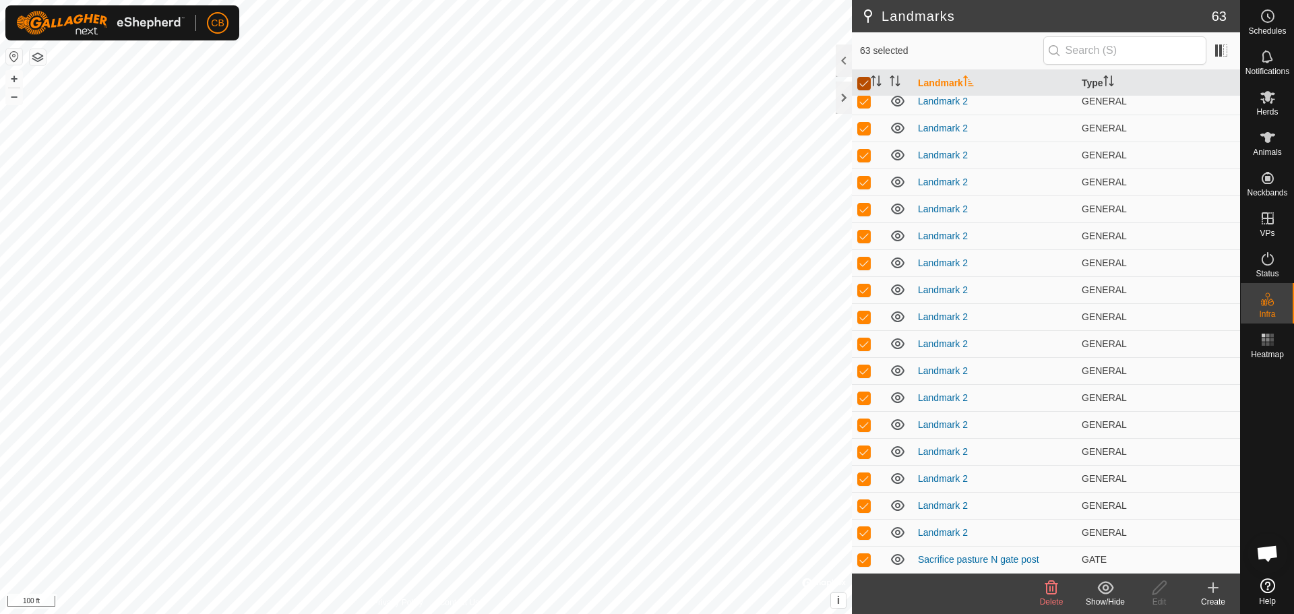
checkbox input "false"
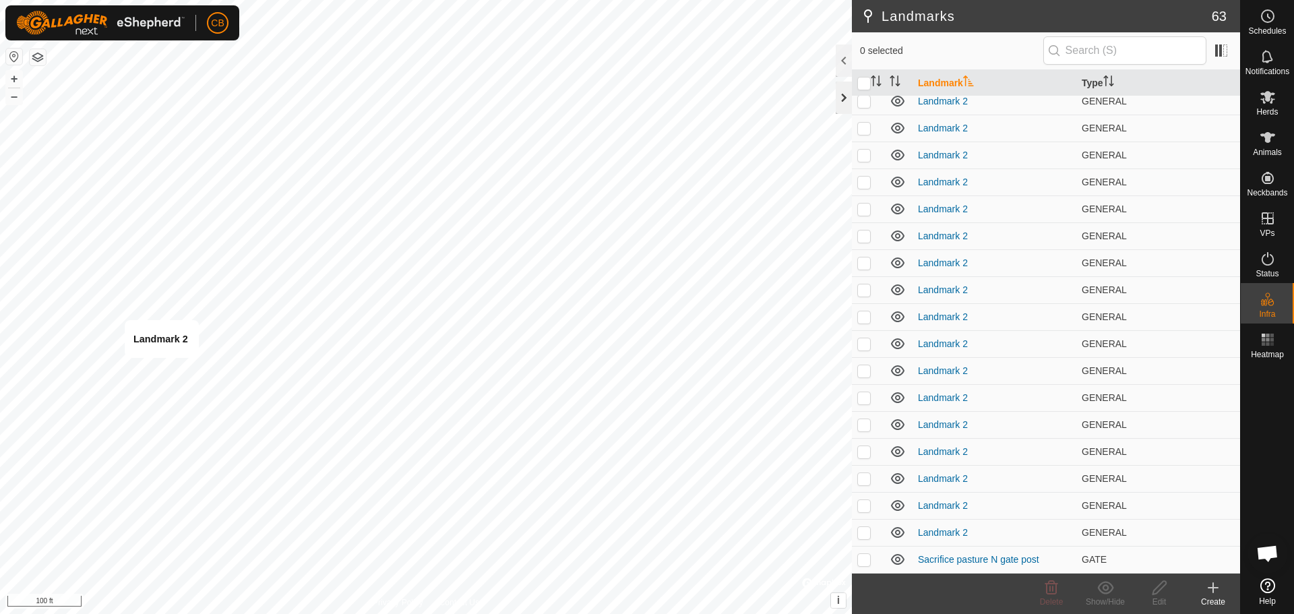
checkbox input "true"
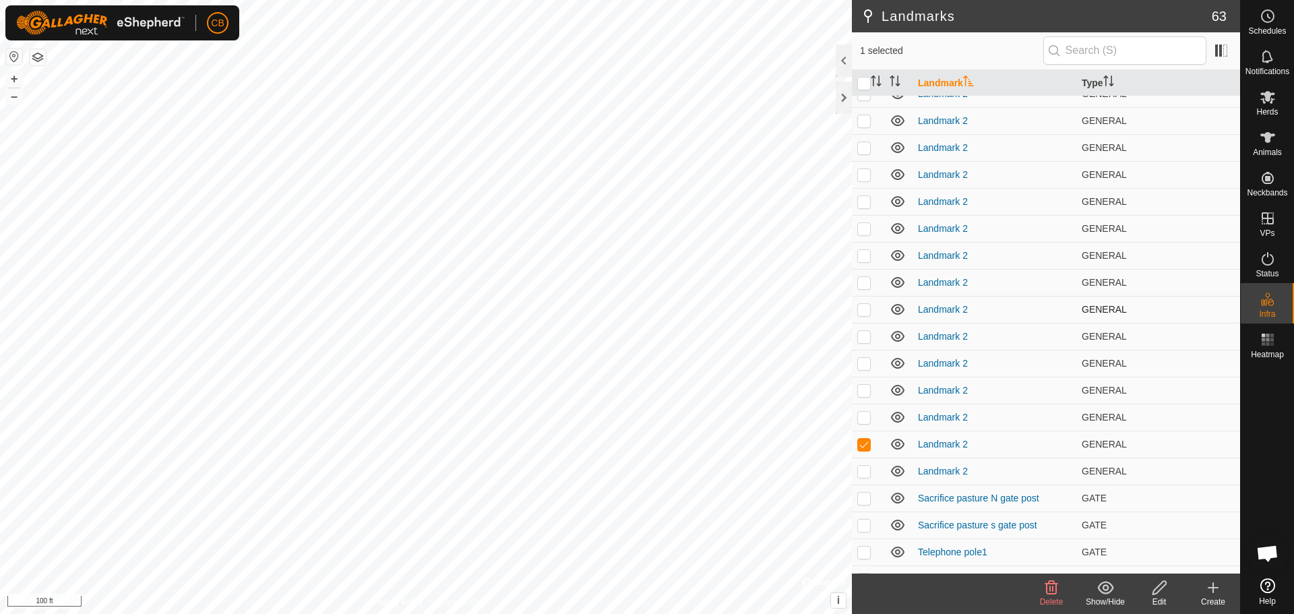
scroll to position [1221, 0]
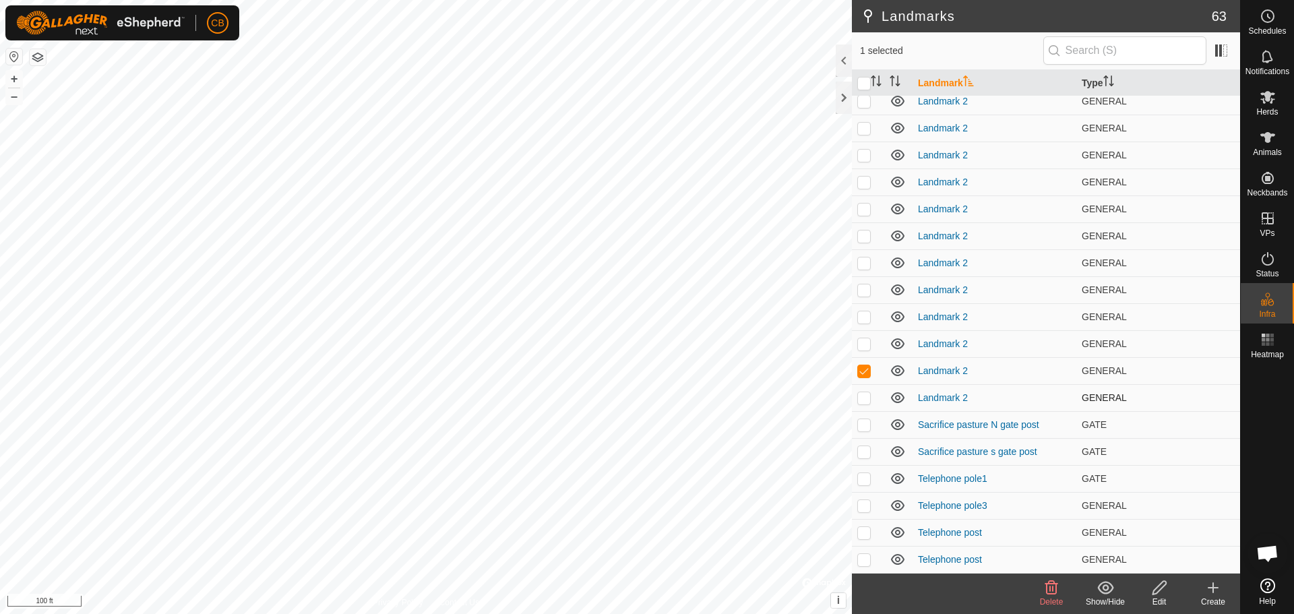
click at [865, 398] on p-checkbox at bounding box center [863, 397] width 13 height 11
checkbox input "false"
click at [867, 344] on p-checkbox at bounding box center [863, 343] width 13 height 11
checkbox input "true"
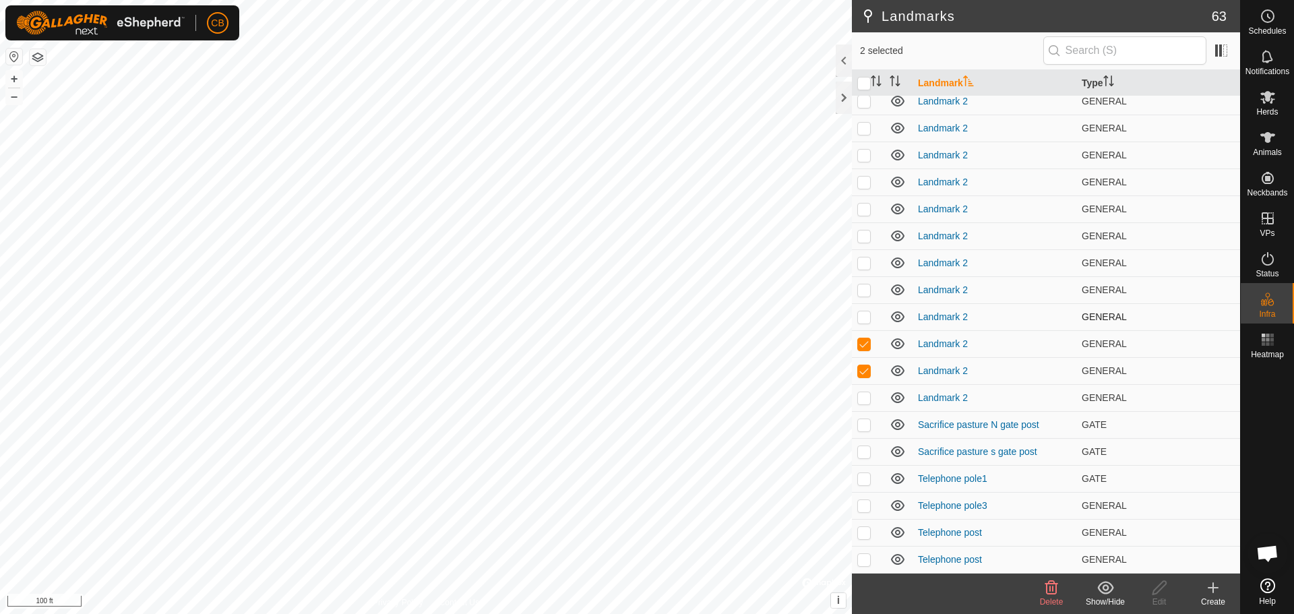
click at [866, 317] on p-checkbox at bounding box center [863, 316] width 13 height 11
checkbox input "true"
click at [866, 290] on p-checkbox at bounding box center [863, 289] width 13 height 11
checkbox input "true"
click at [865, 267] on p-checkbox at bounding box center [863, 262] width 13 height 11
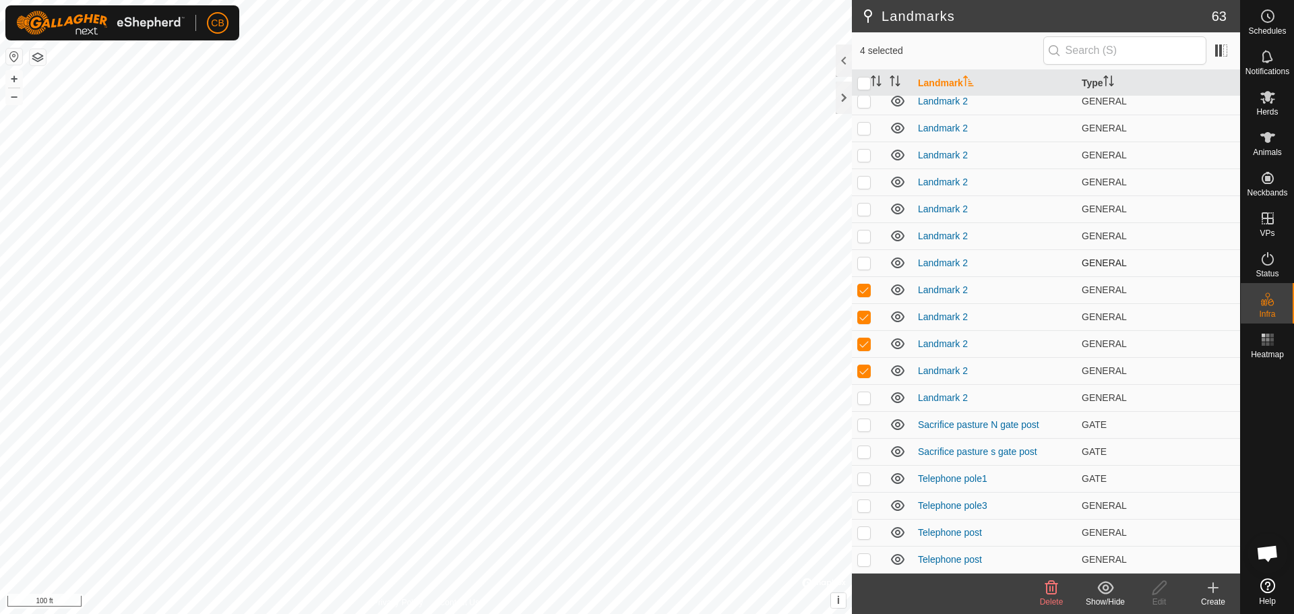
checkbox input "true"
click at [865, 238] on p-checkbox at bounding box center [863, 236] width 13 height 11
click at [1049, 588] on icon at bounding box center [1051, 588] width 16 height 16
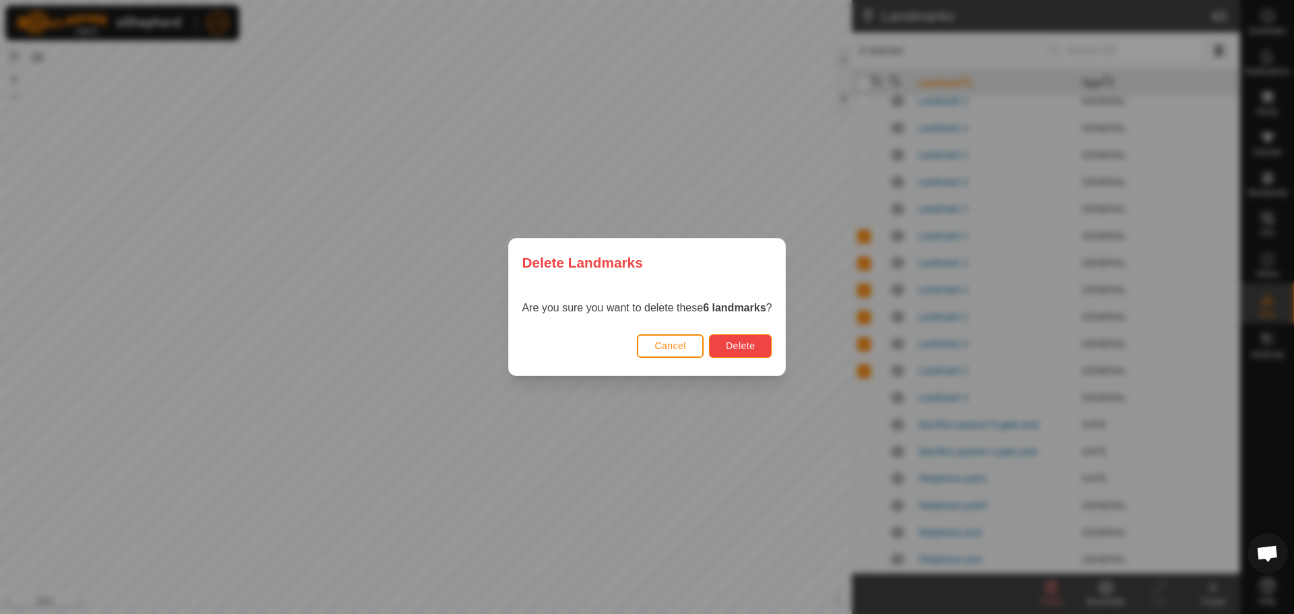
click at [747, 337] on button "Delete" at bounding box center [740, 346] width 63 height 24
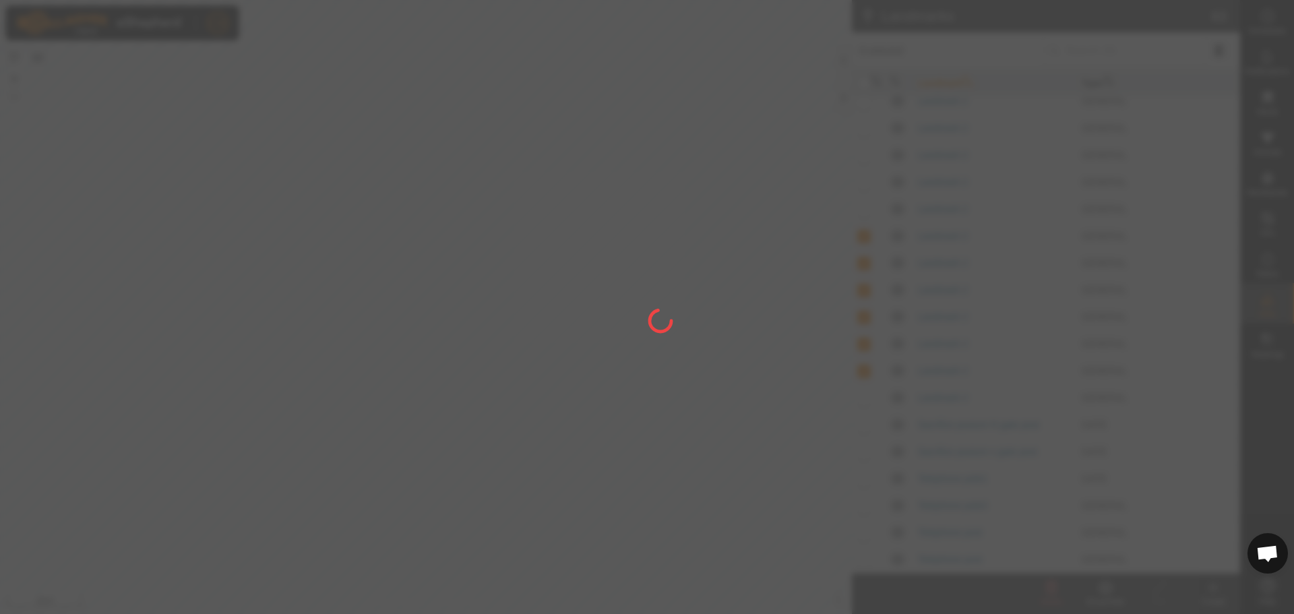
checkbox input "false"
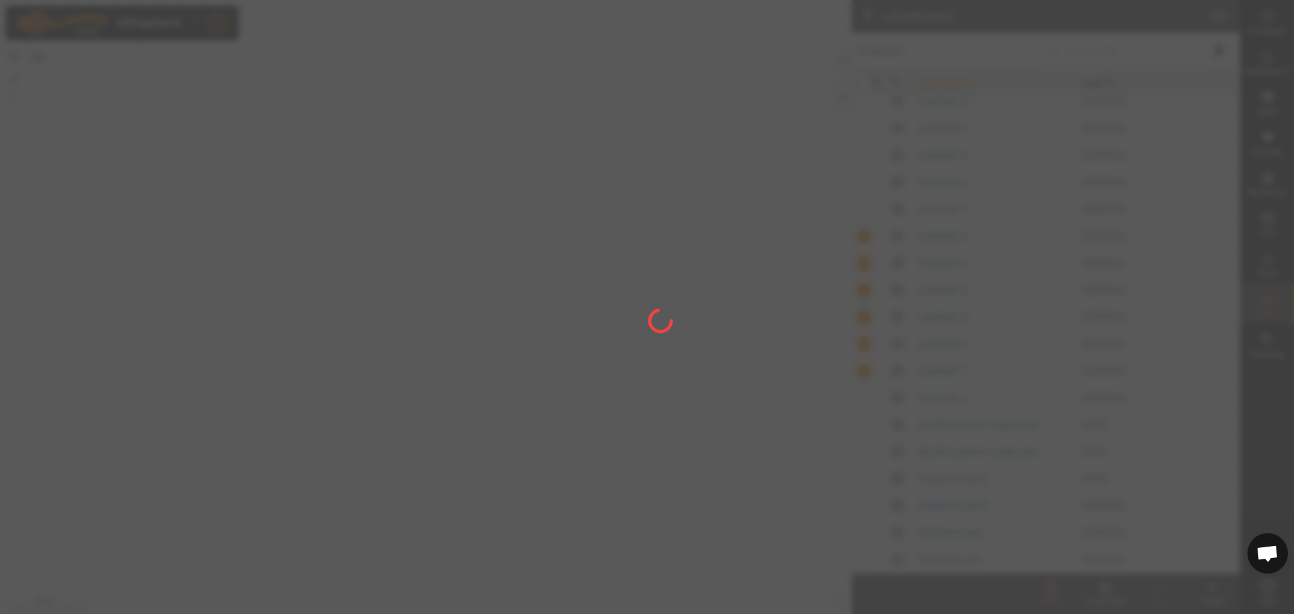
checkbox input "false"
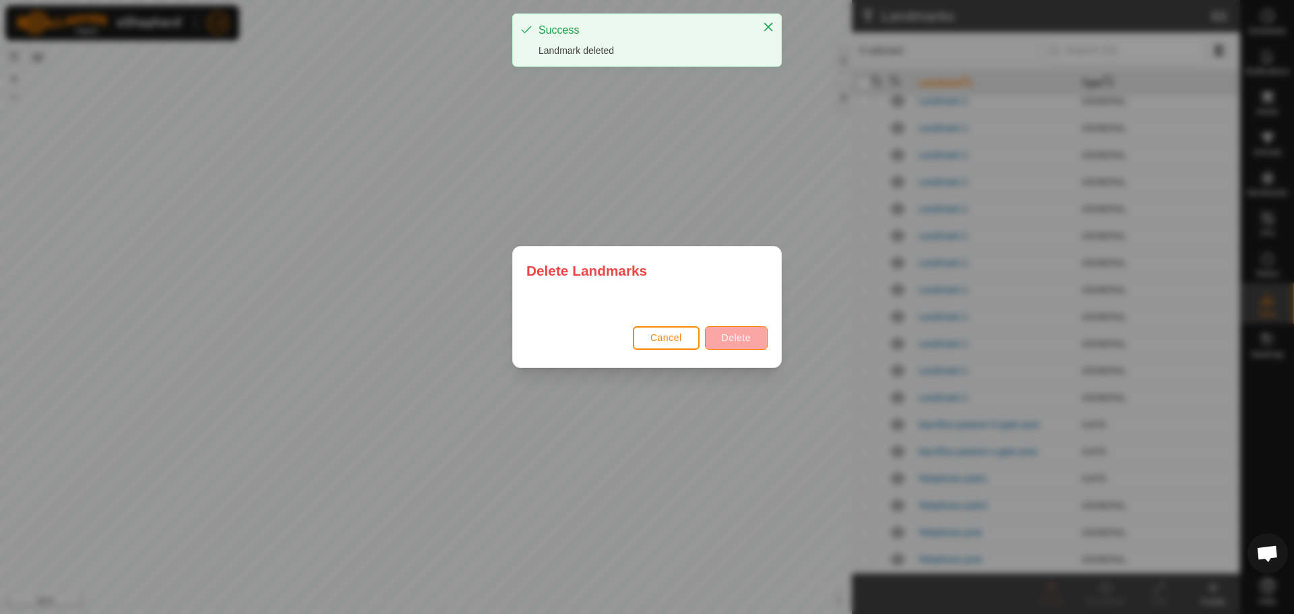
scroll to position [0, 0]
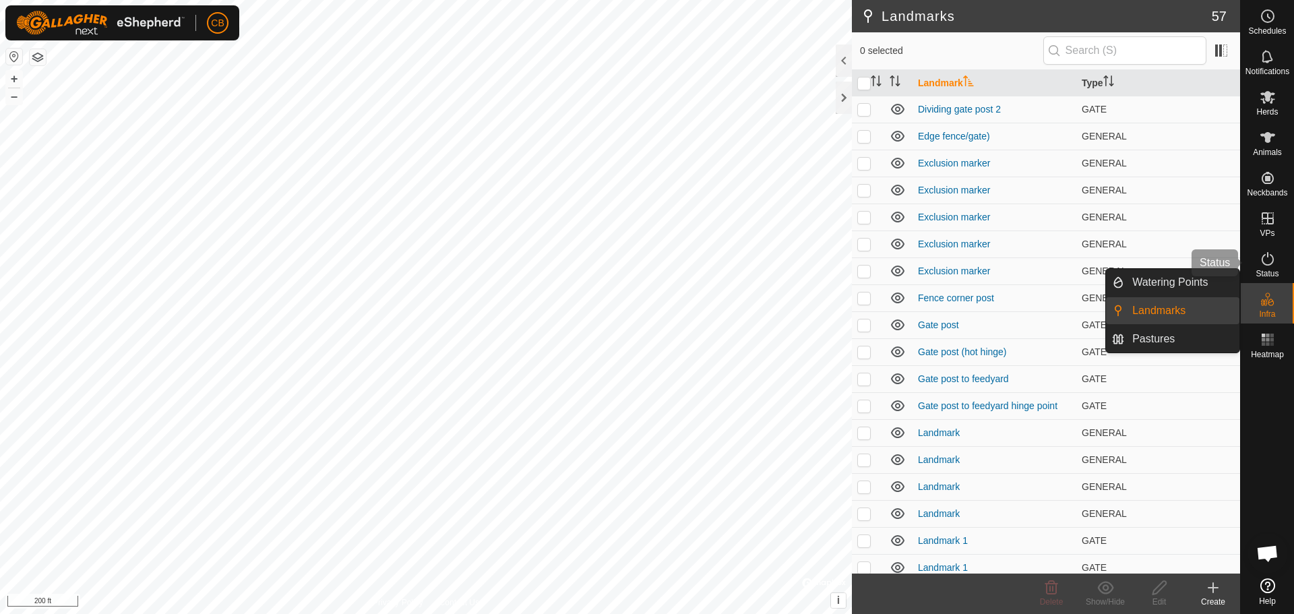
click at [1270, 268] on es-activation-svg-icon at bounding box center [1268, 259] width 24 height 22
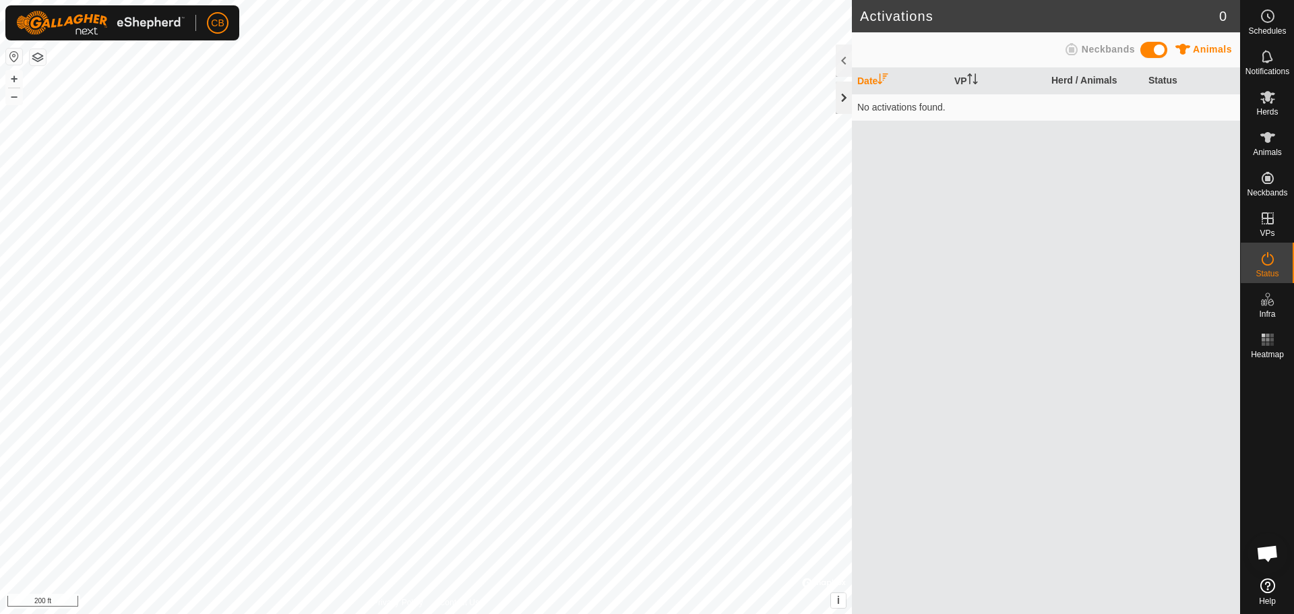
click at [840, 94] on div at bounding box center [844, 98] width 16 height 32
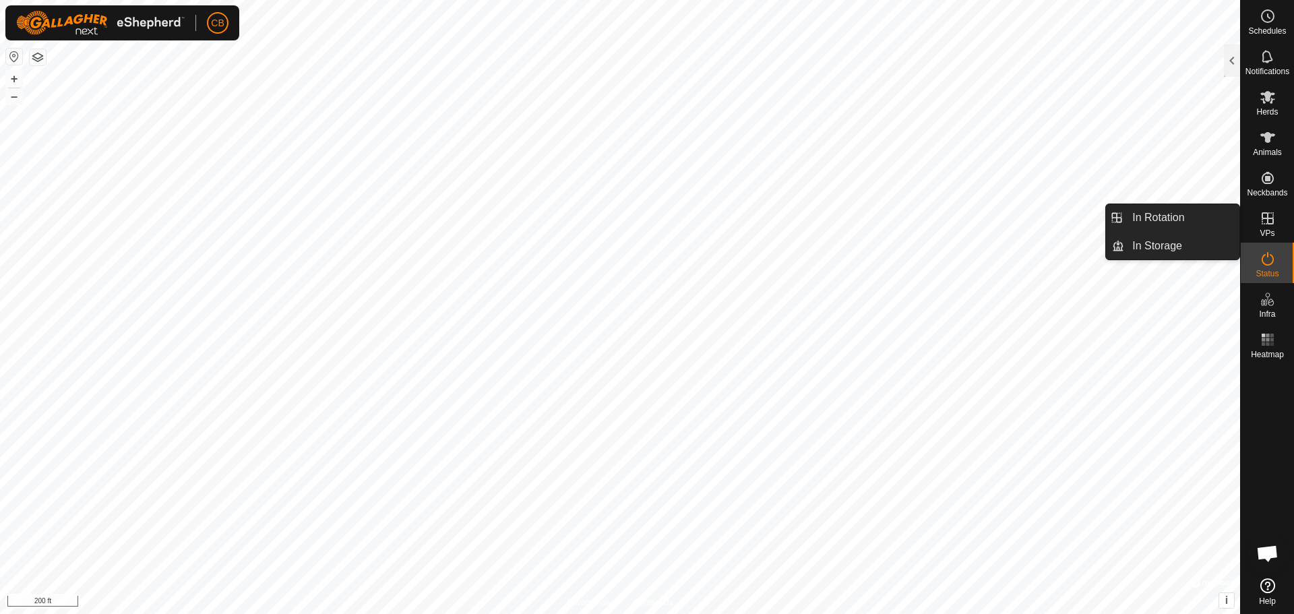
click at [1272, 224] on icon at bounding box center [1268, 218] width 12 height 12
click at [1262, 224] on icon at bounding box center [1268, 218] width 16 height 16
click at [1177, 218] on link "In Rotation" at bounding box center [1181, 217] width 115 height 27
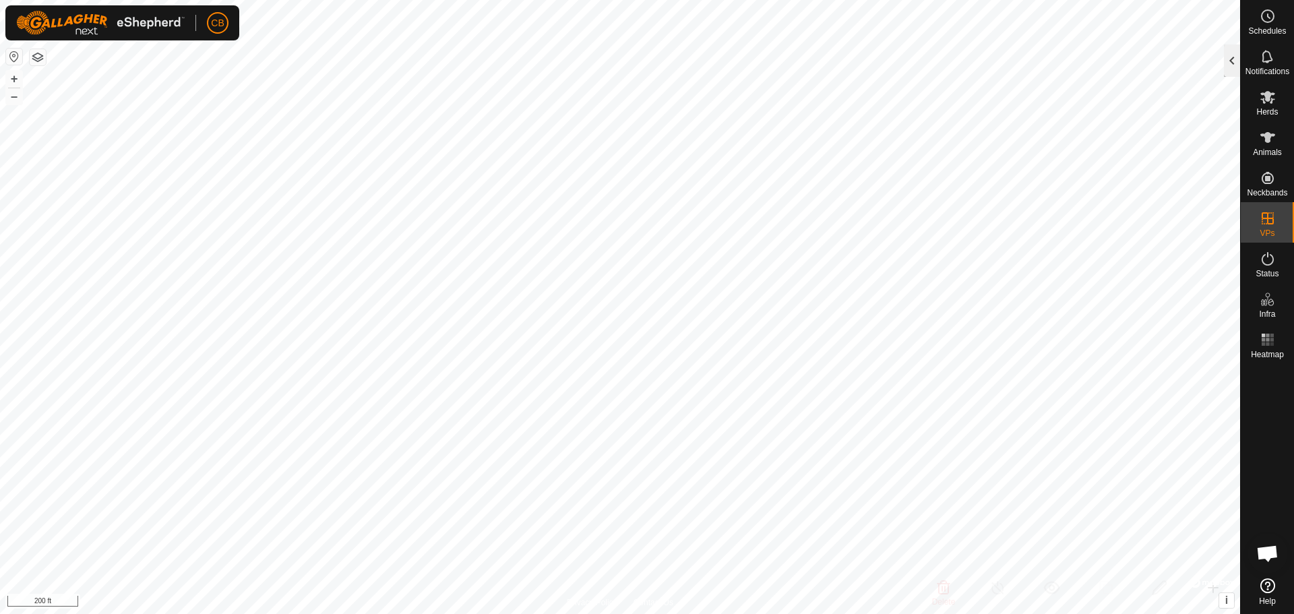
click at [1233, 53] on div at bounding box center [1232, 60] width 16 height 32
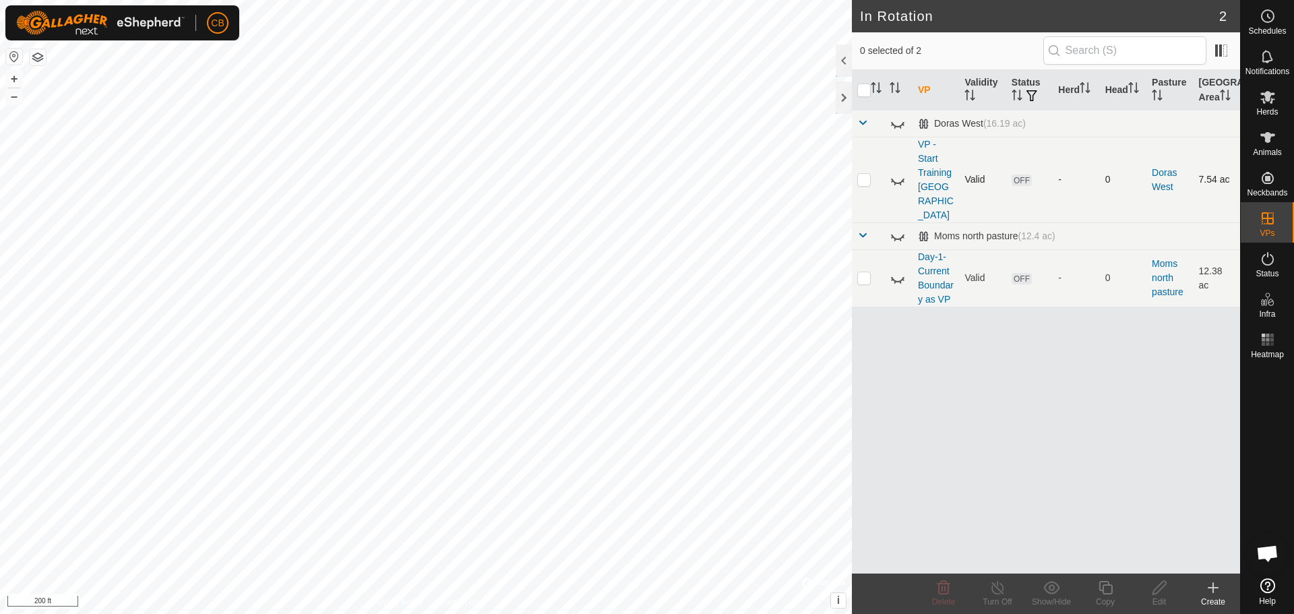
click at [898, 172] on icon at bounding box center [898, 180] width 16 height 16
click at [897, 175] on icon at bounding box center [897, 180] width 13 height 11
click at [898, 270] on icon at bounding box center [898, 278] width 16 height 16
click at [862, 272] on p-checkbox at bounding box center [863, 277] width 13 height 11
checkbox input "true"
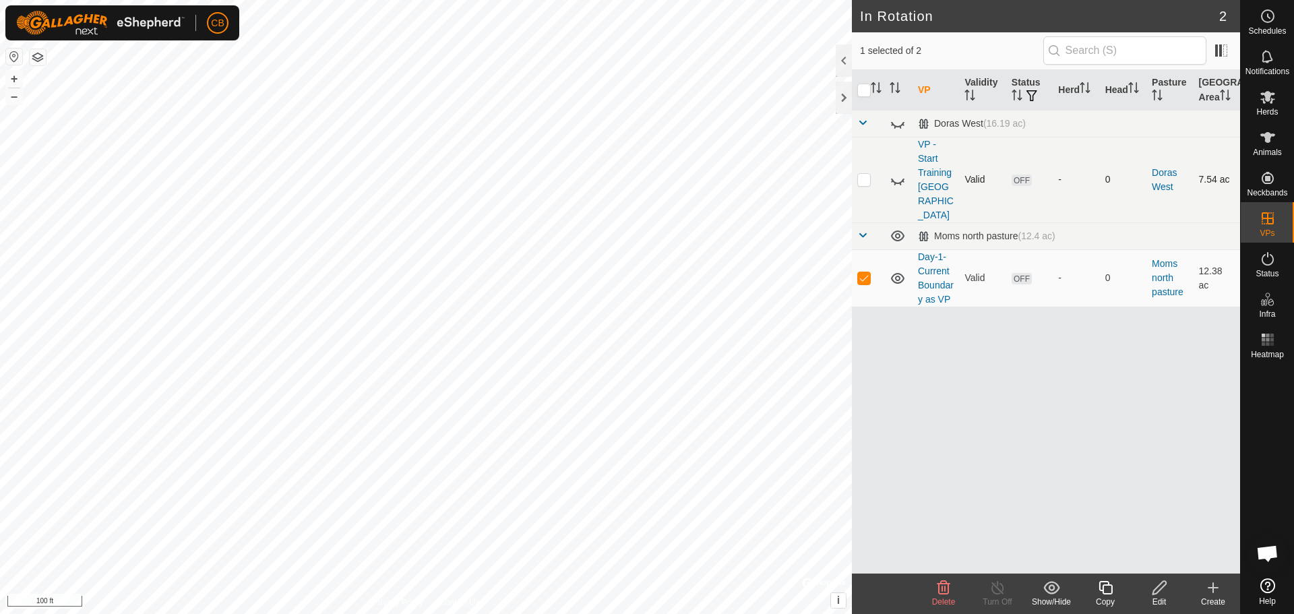
click at [1160, 590] on icon at bounding box center [1159, 587] width 13 height 13
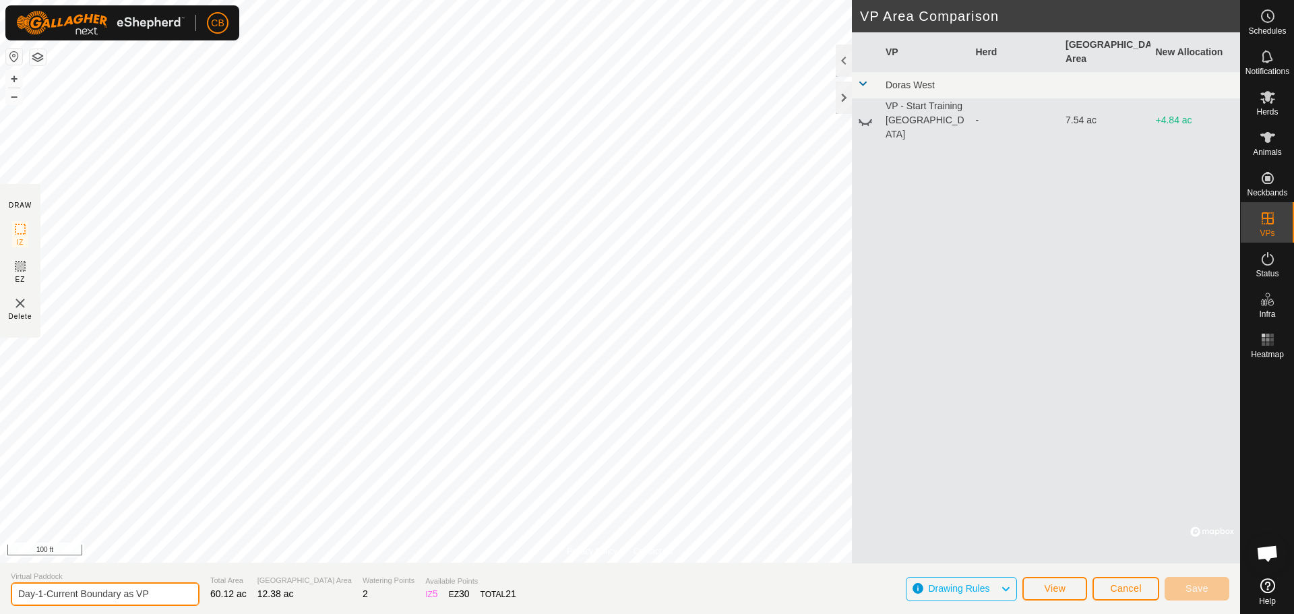
drag, startPoint x: 160, startPoint y: 592, endPoint x: 0, endPoint y: 588, distance: 160.5
click at [0, 585] on section "Virtual Paddock Day-1-Current Boundary as VP Total Area 60.12 ac Grazing Area 1…" at bounding box center [620, 588] width 1240 height 51
type input "New Field - Whole Farm except [GEOGRAPHIC_DATA][PERSON_NAME]"
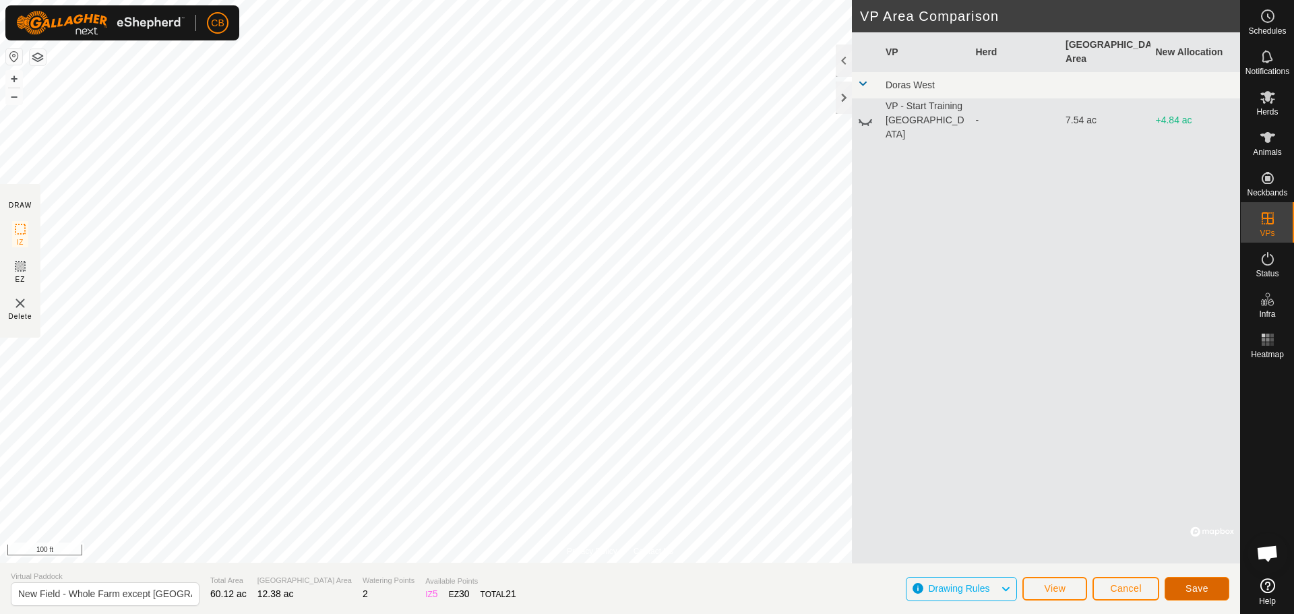
click at [1188, 587] on span "Save" at bounding box center [1197, 588] width 23 height 11
